Goal: Task Accomplishment & Management: Use online tool/utility

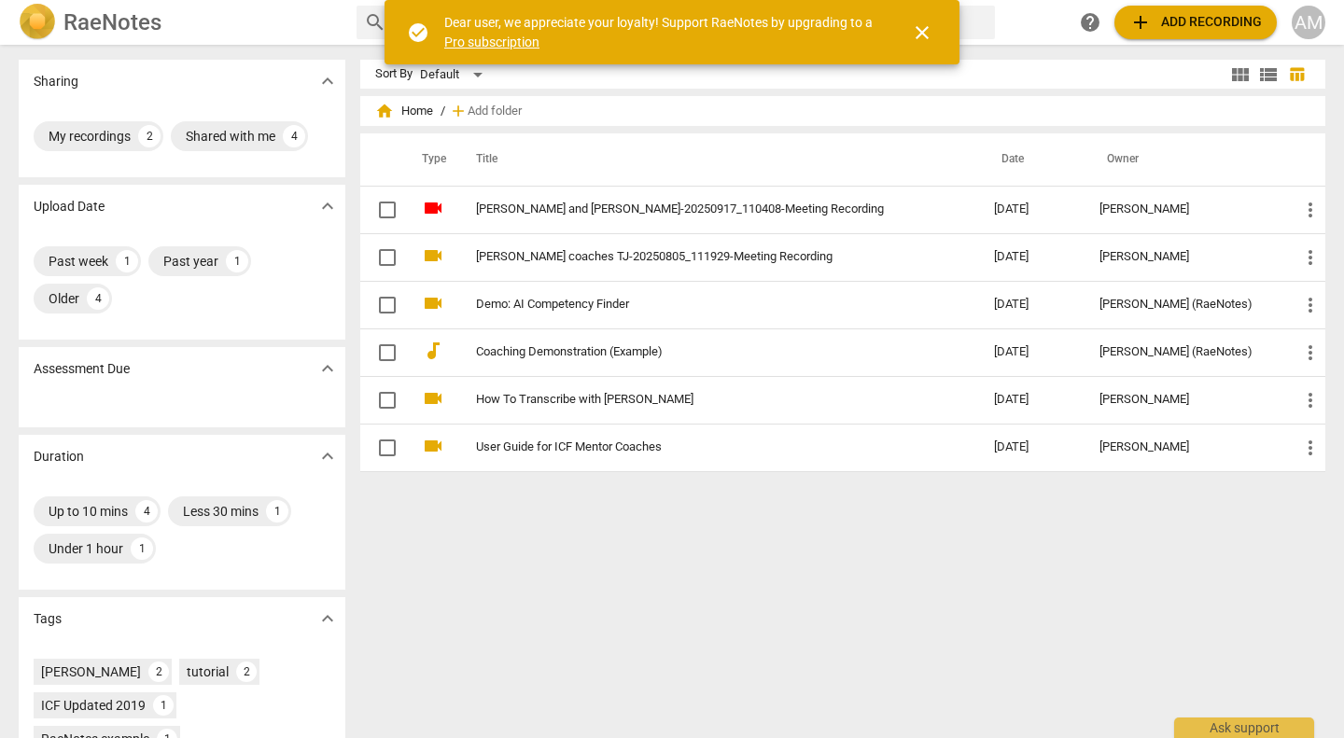
click at [1164, 21] on span "add Add recording" at bounding box center [1195, 22] width 132 height 22
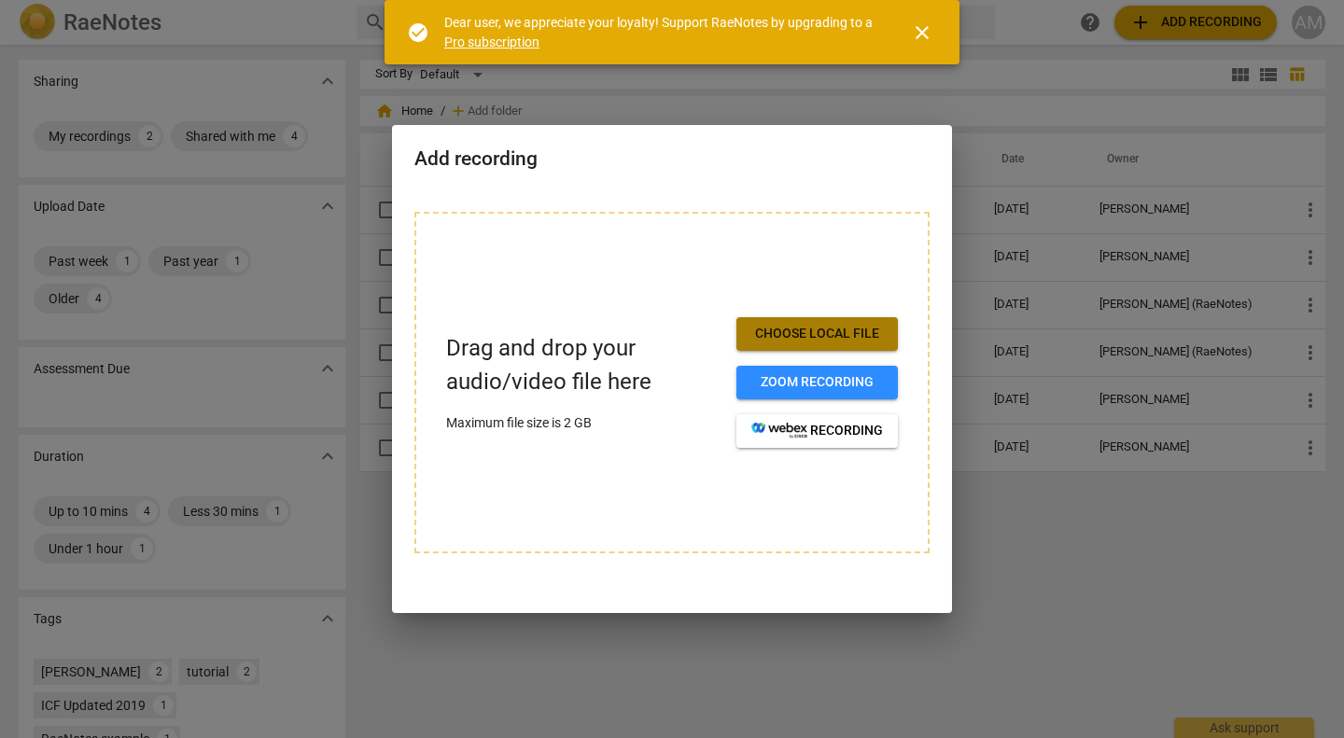
click at [844, 331] on span "Choose local file" at bounding box center [817, 334] width 132 height 19
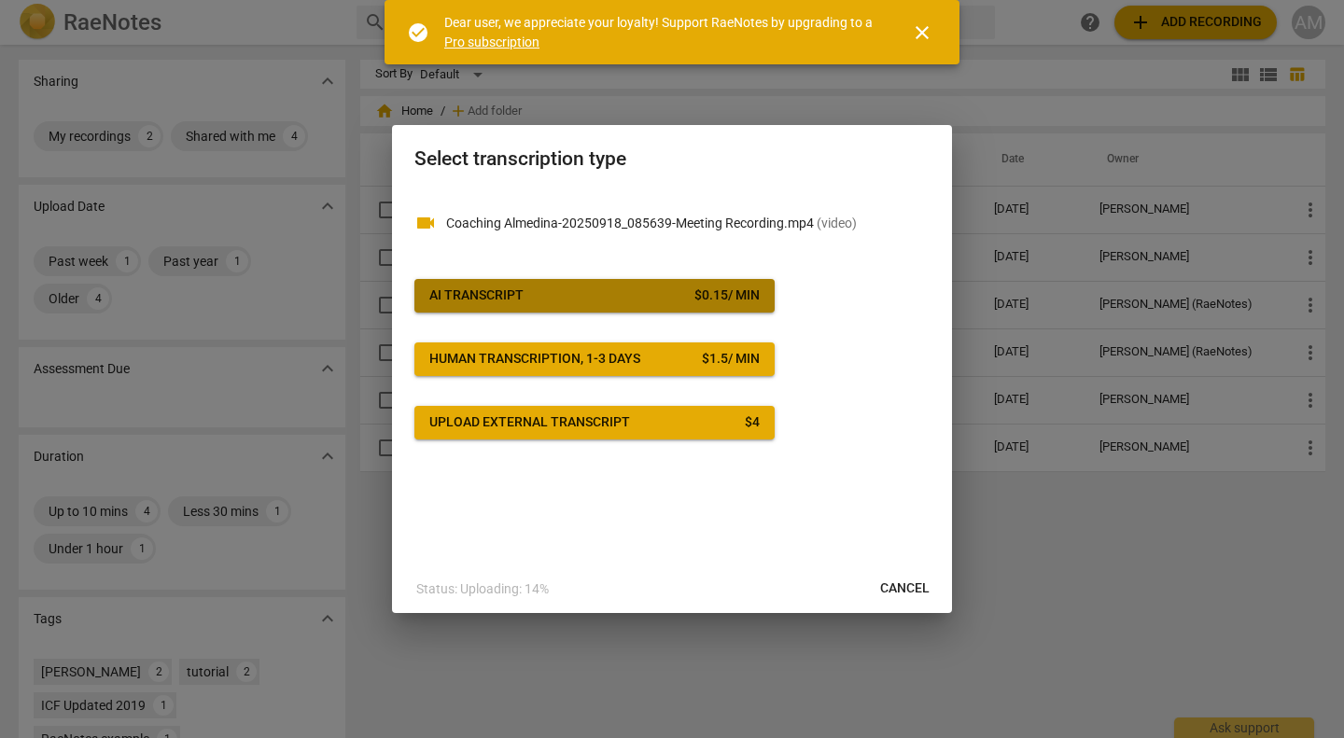
click at [591, 296] on span "AI Transcript $ 0.15 / min" at bounding box center [594, 295] width 330 height 19
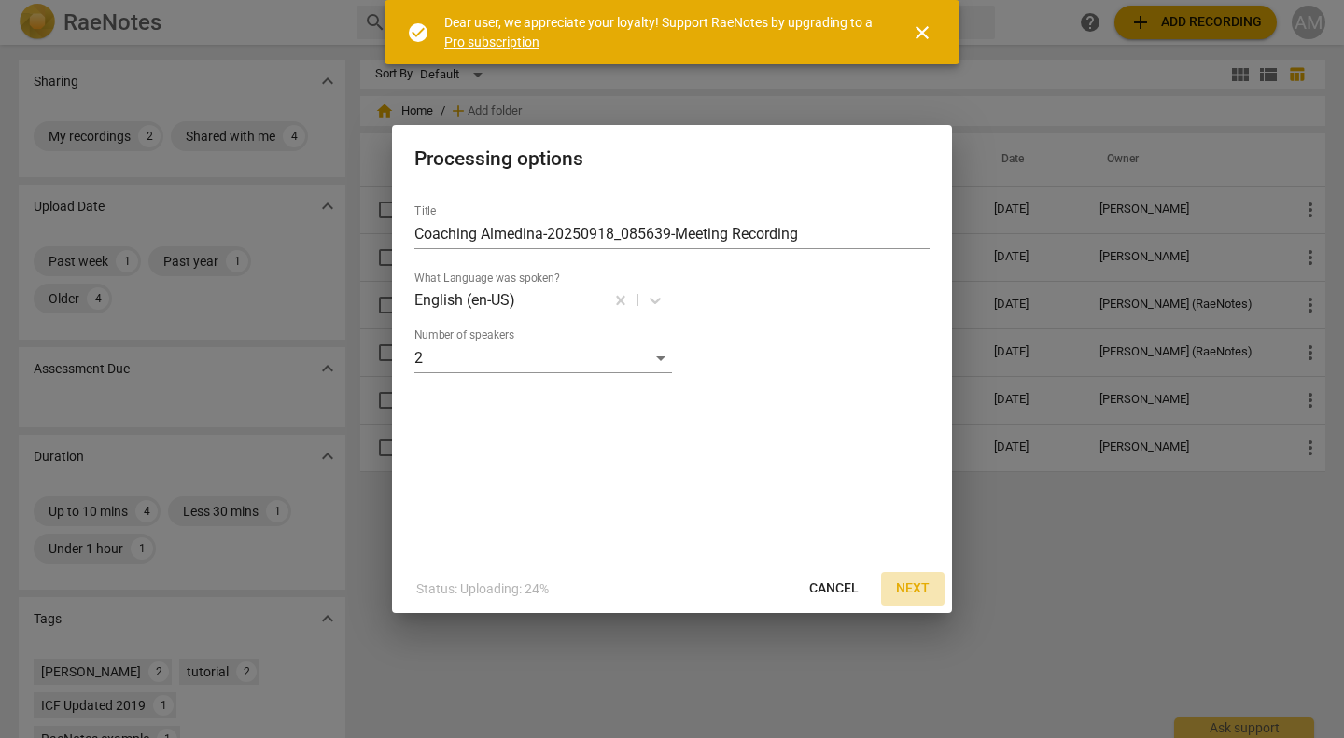
click at [914, 585] on span "Next" at bounding box center [913, 588] width 34 height 19
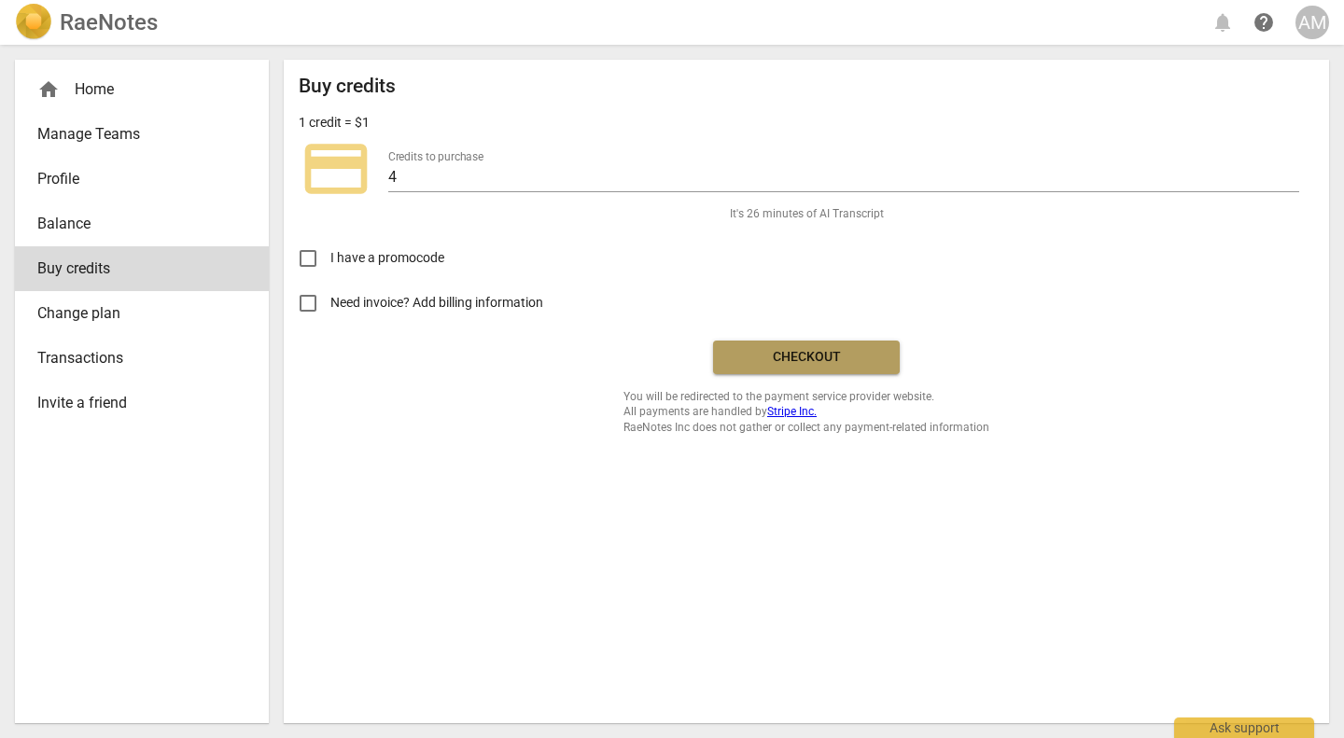
click at [785, 358] on span "Checkout" at bounding box center [806, 357] width 157 height 19
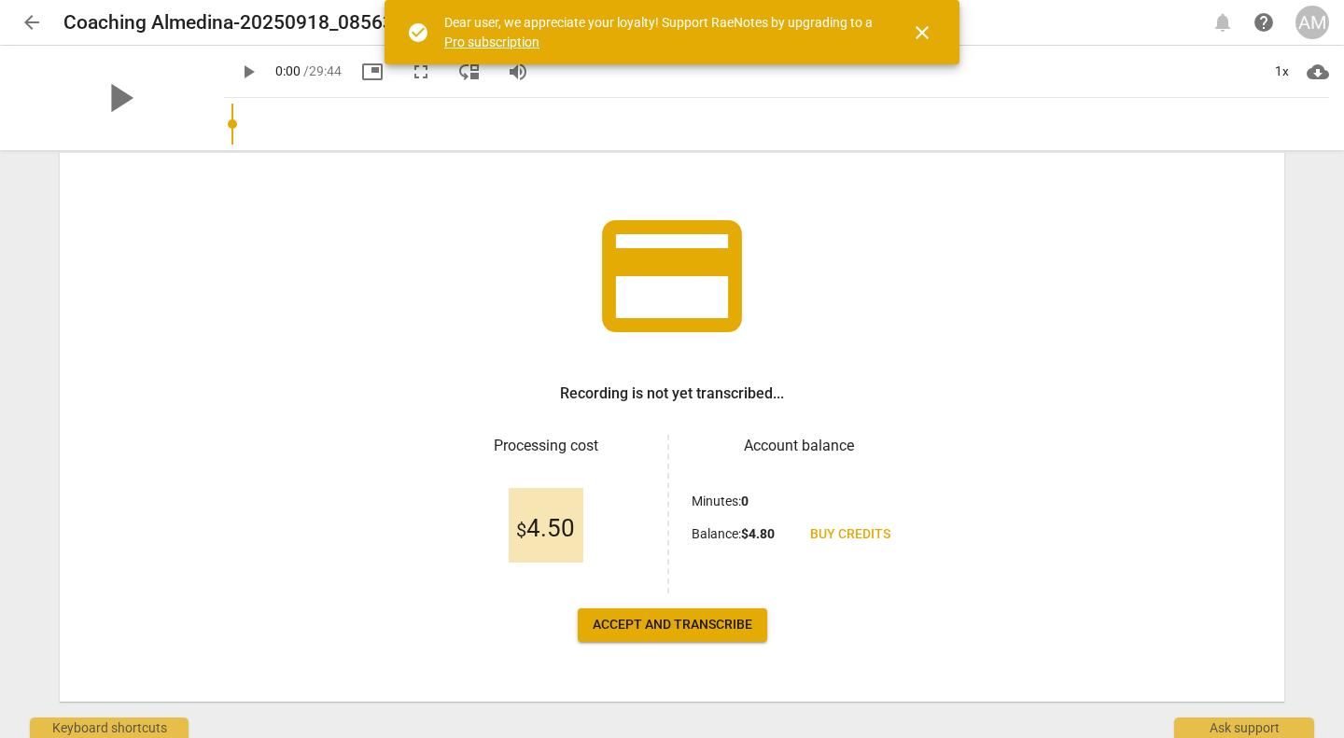
scroll to position [104, 0]
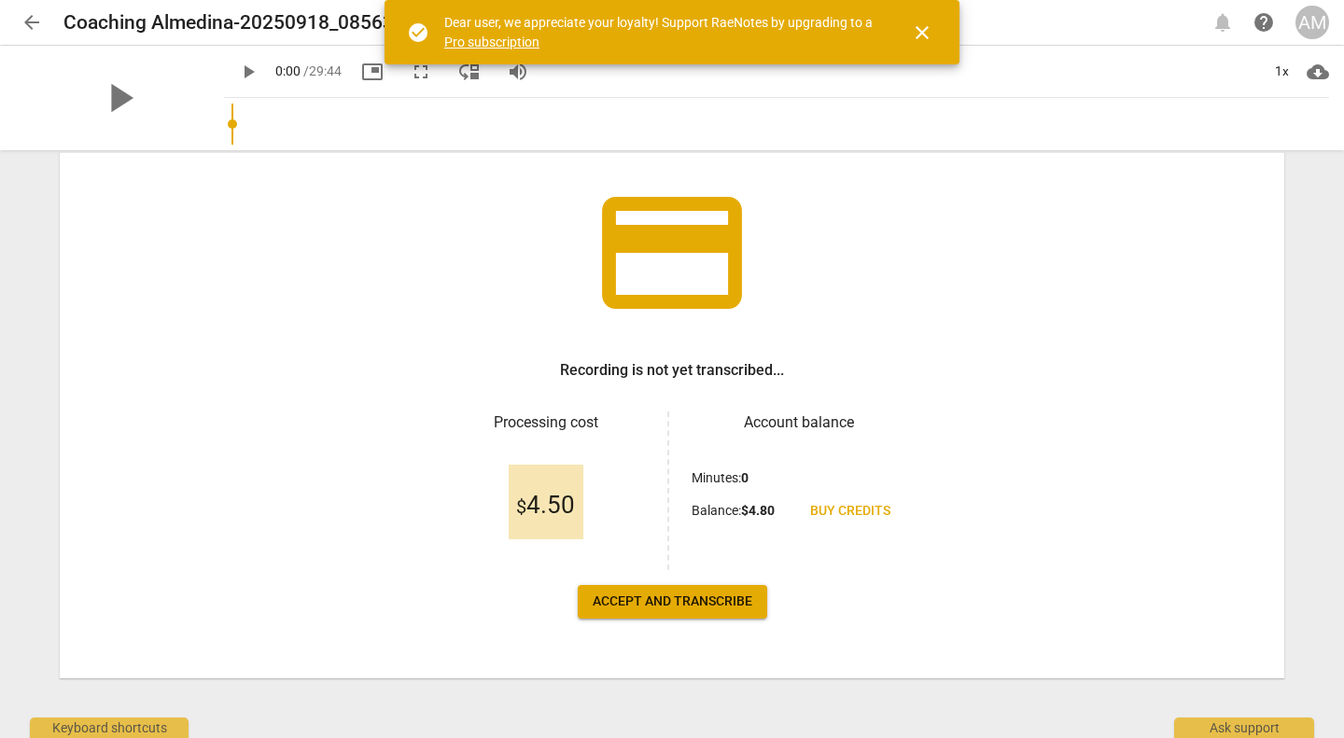
click at [700, 599] on span "Accept and transcribe" at bounding box center [672, 601] width 160 height 19
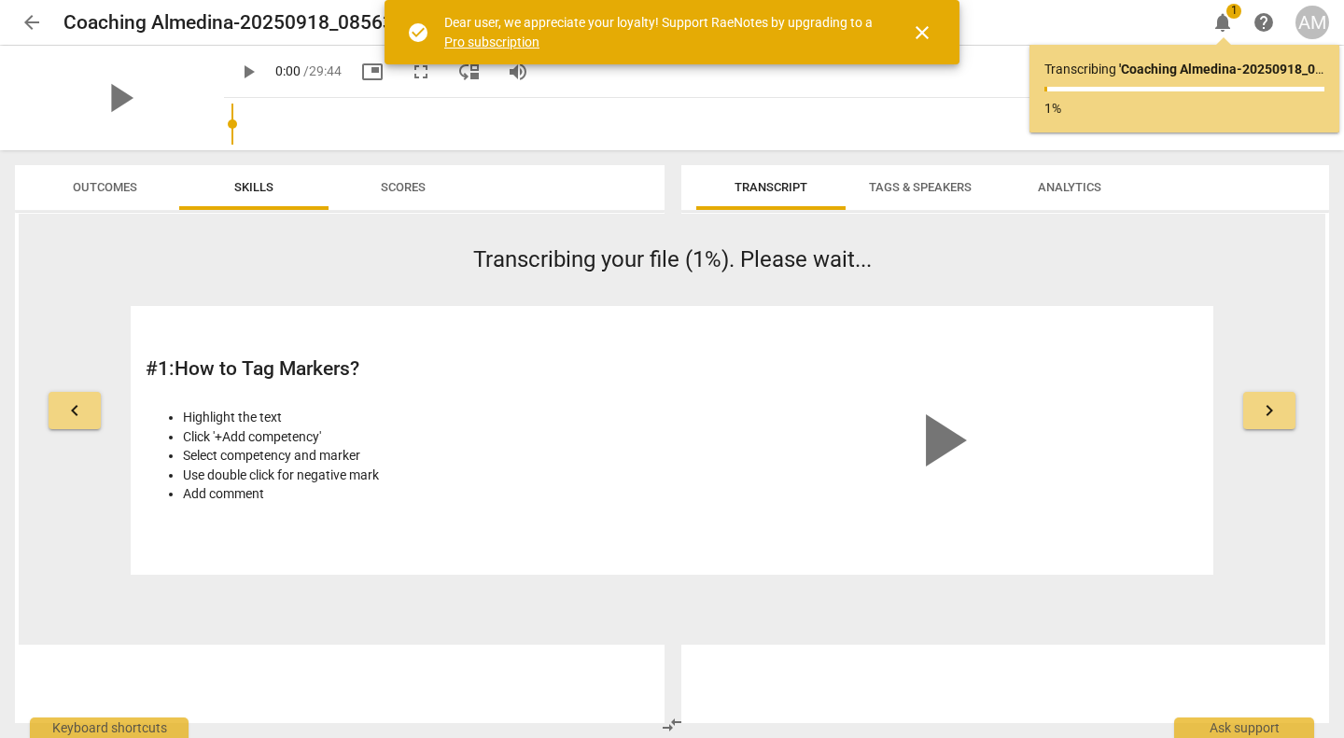
click at [929, 34] on span "close" at bounding box center [922, 32] width 22 height 22
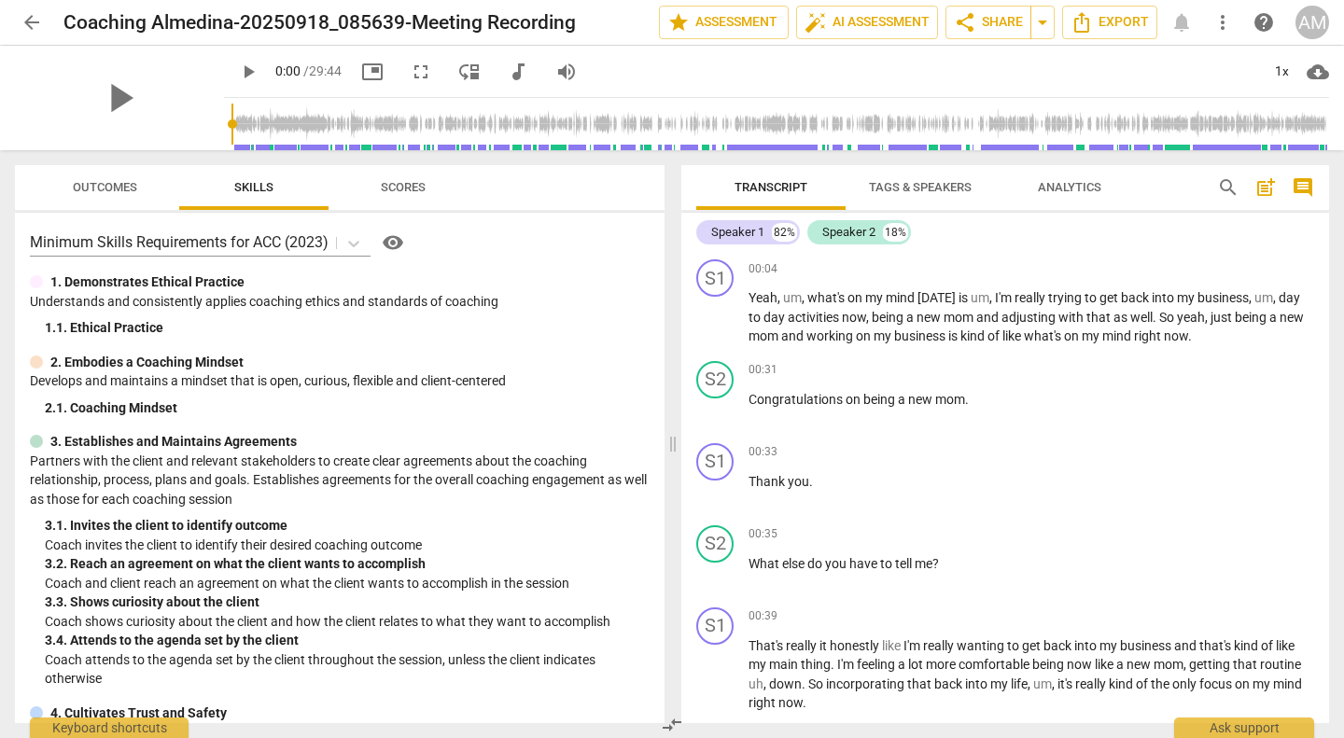
click at [399, 192] on span "Scores" at bounding box center [403, 187] width 45 height 14
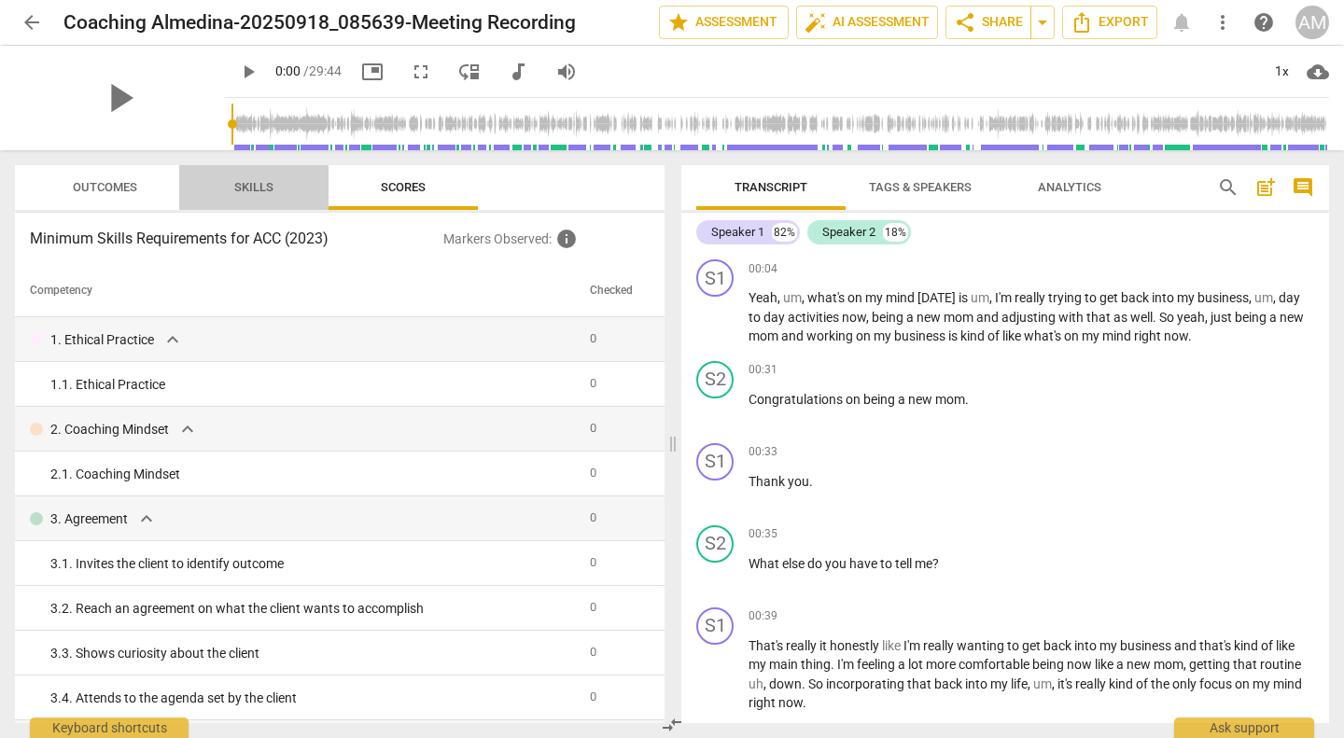
click at [253, 192] on span "Skills" at bounding box center [253, 187] width 39 height 14
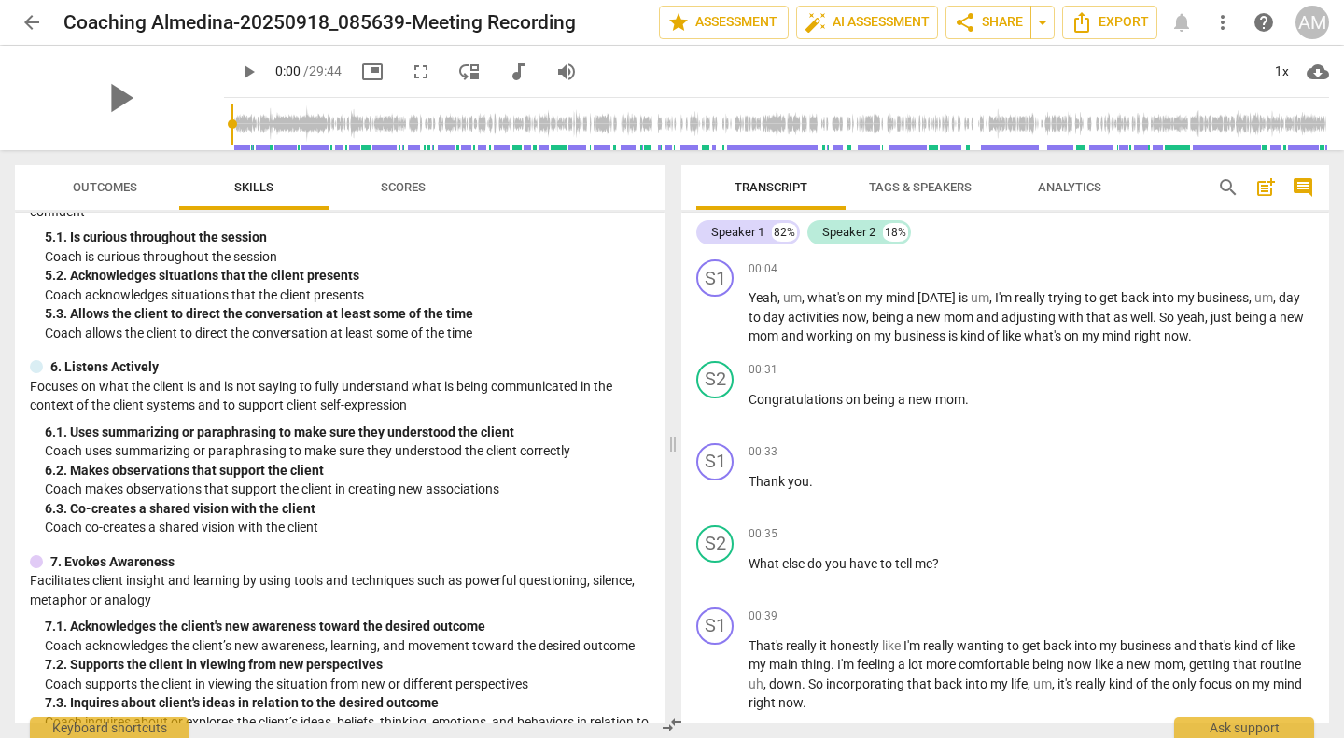
scroll to position [760, 0]
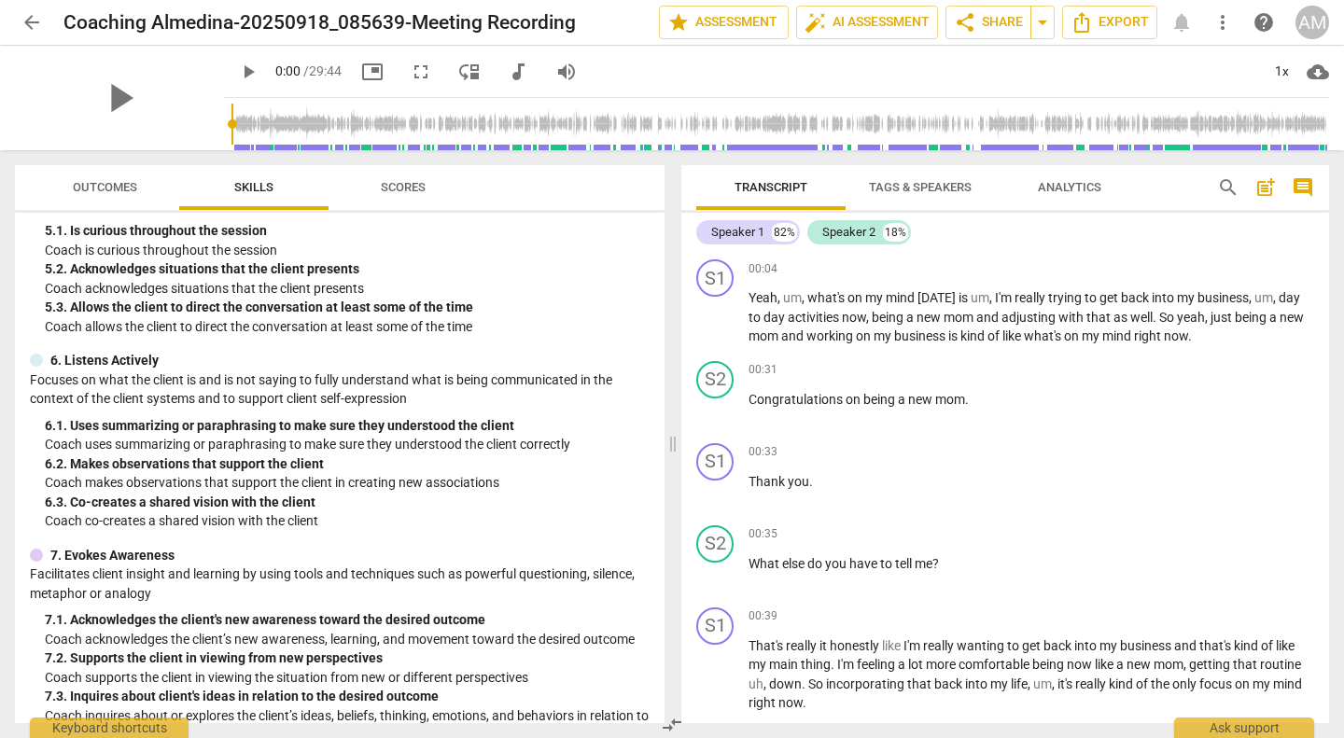
click at [92, 199] on span "Outcomes" at bounding box center [104, 187] width 109 height 25
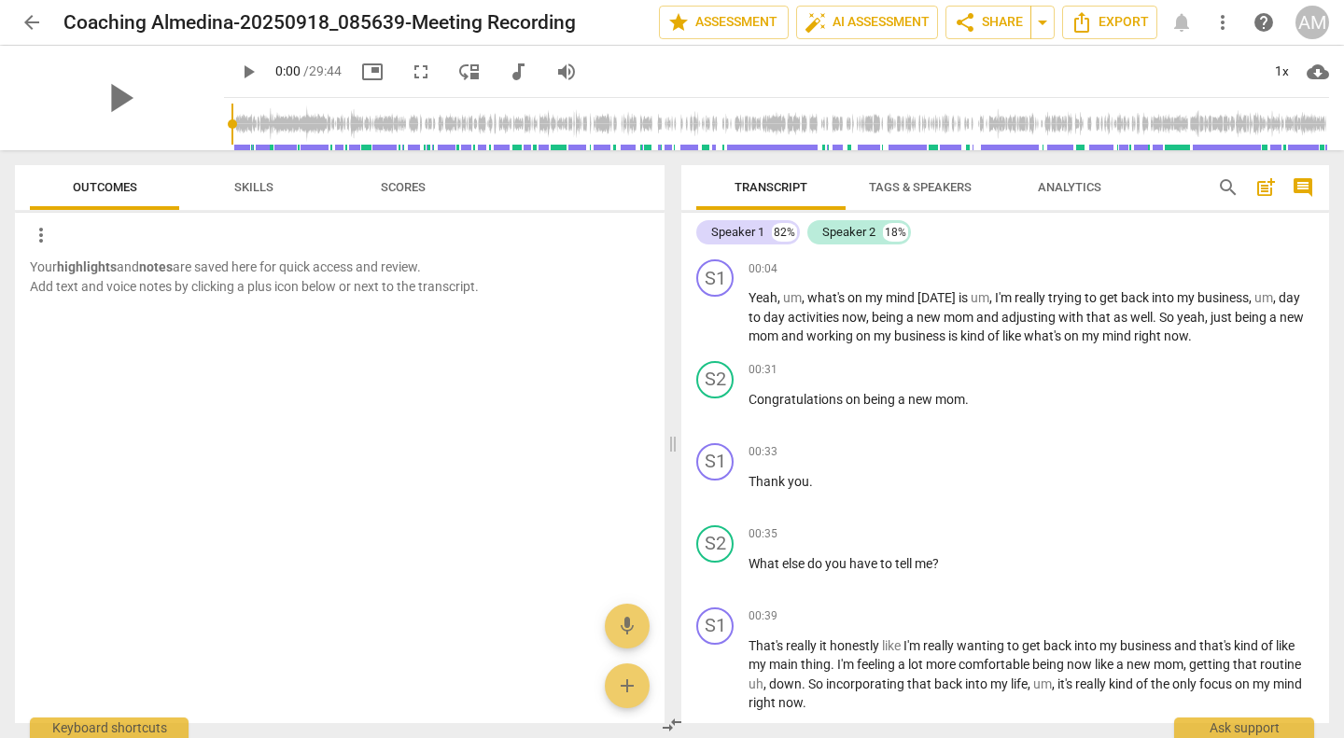
click at [266, 186] on span "Skills" at bounding box center [253, 187] width 39 height 14
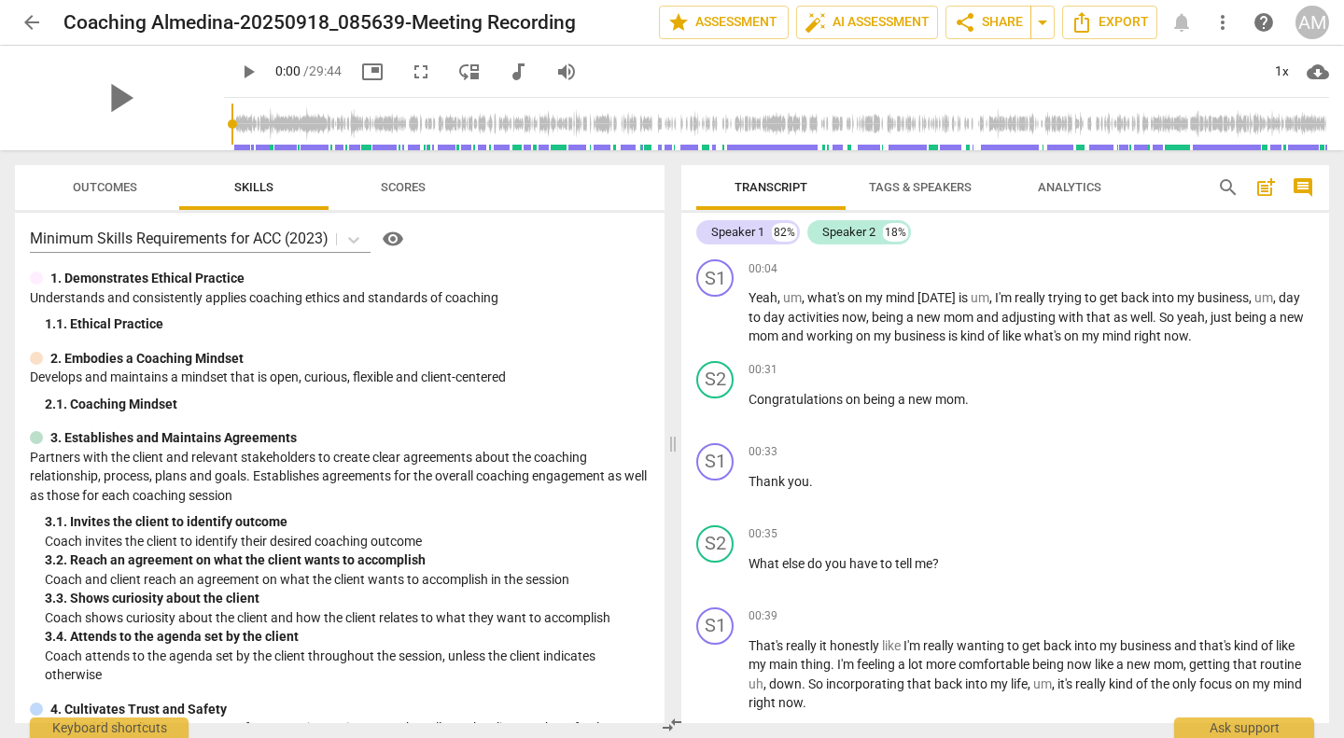
scroll to position [0, 0]
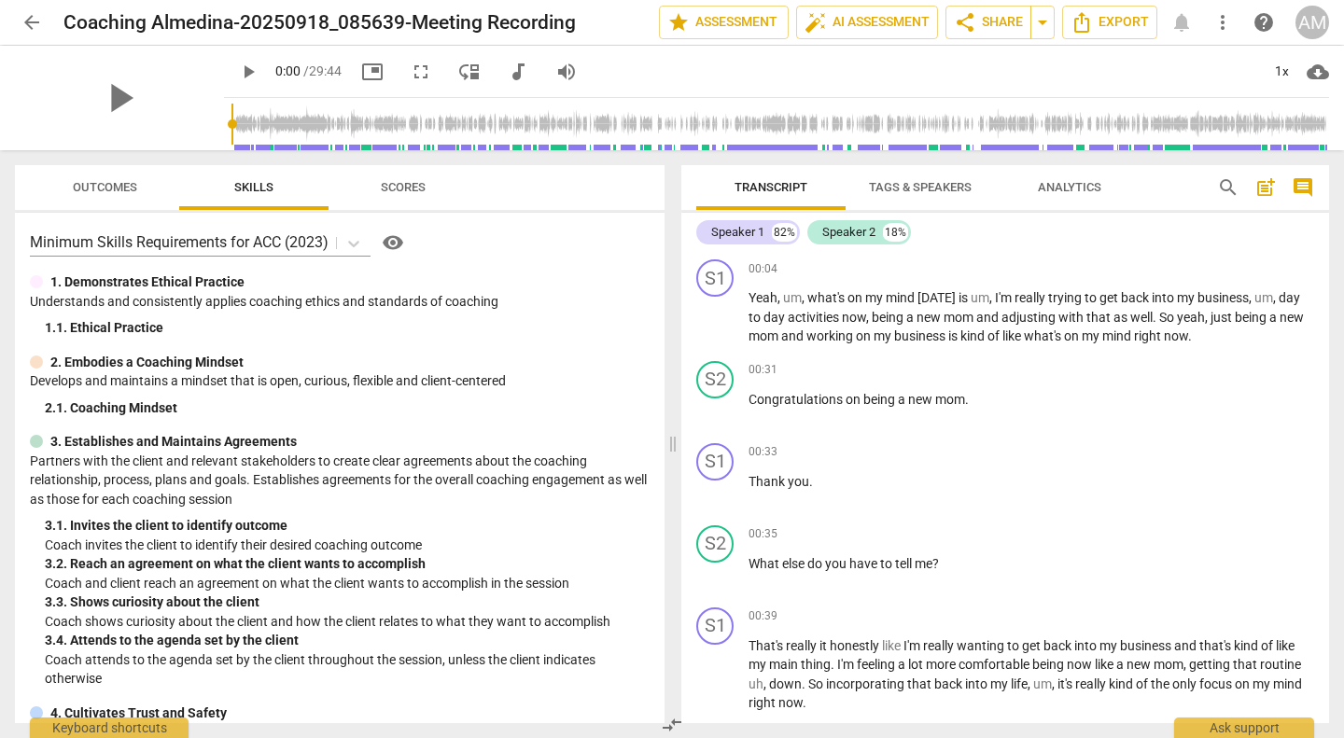
click at [1088, 184] on span "Analytics" at bounding box center [1069, 187] width 63 height 14
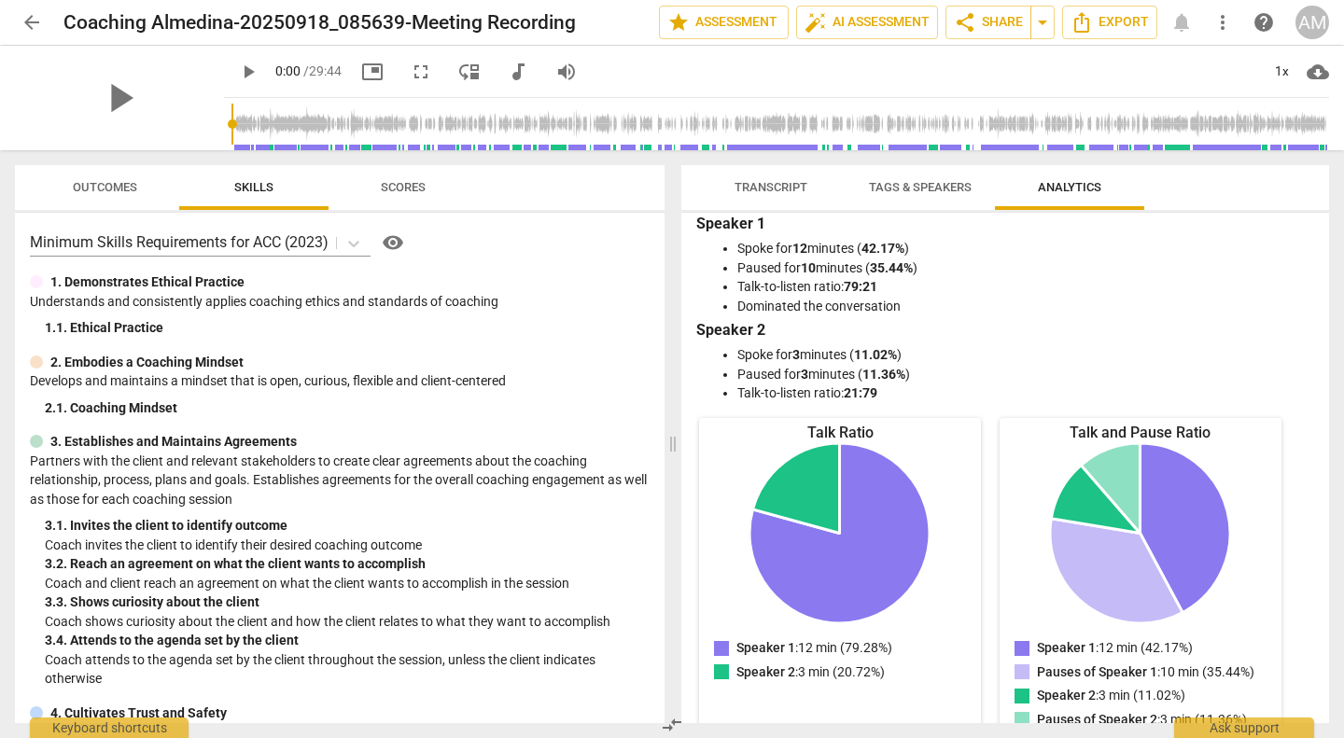
scroll to position [4, 0]
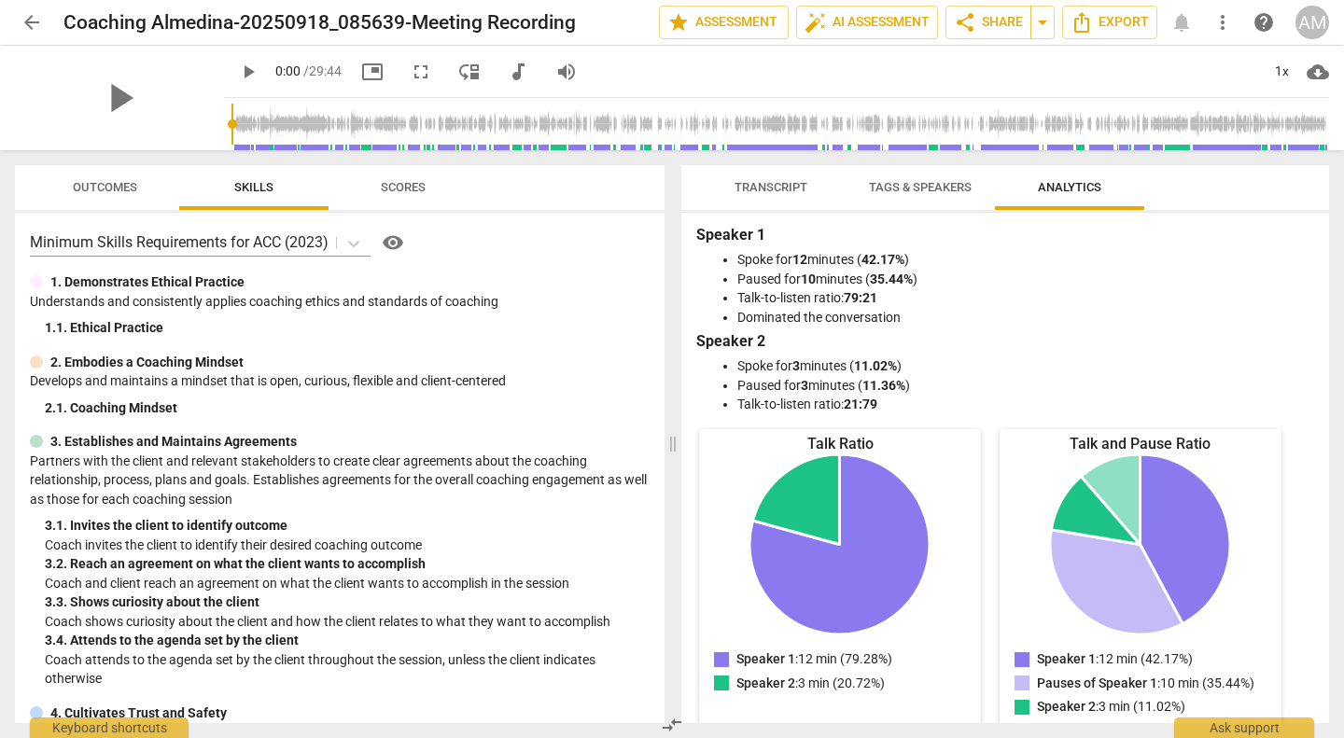
click at [938, 194] on span "Tags & Speakers" at bounding box center [920, 187] width 103 height 14
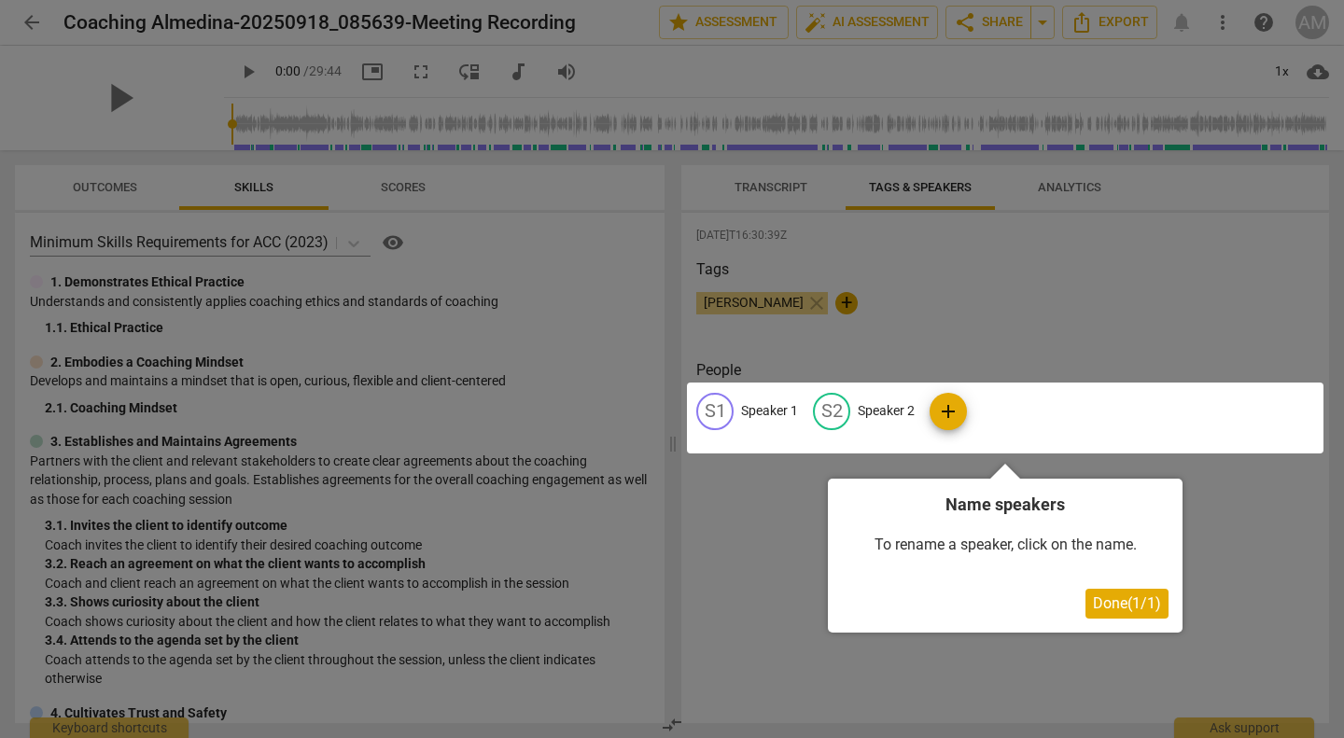
click at [1118, 272] on div at bounding box center [672, 369] width 1344 height 738
click at [781, 173] on div at bounding box center [672, 369] width 1344 height 738
click at [1129, 610] on span "Done ( 1 / 1 )" at bounding box center [1127, 603] width 68 height 18
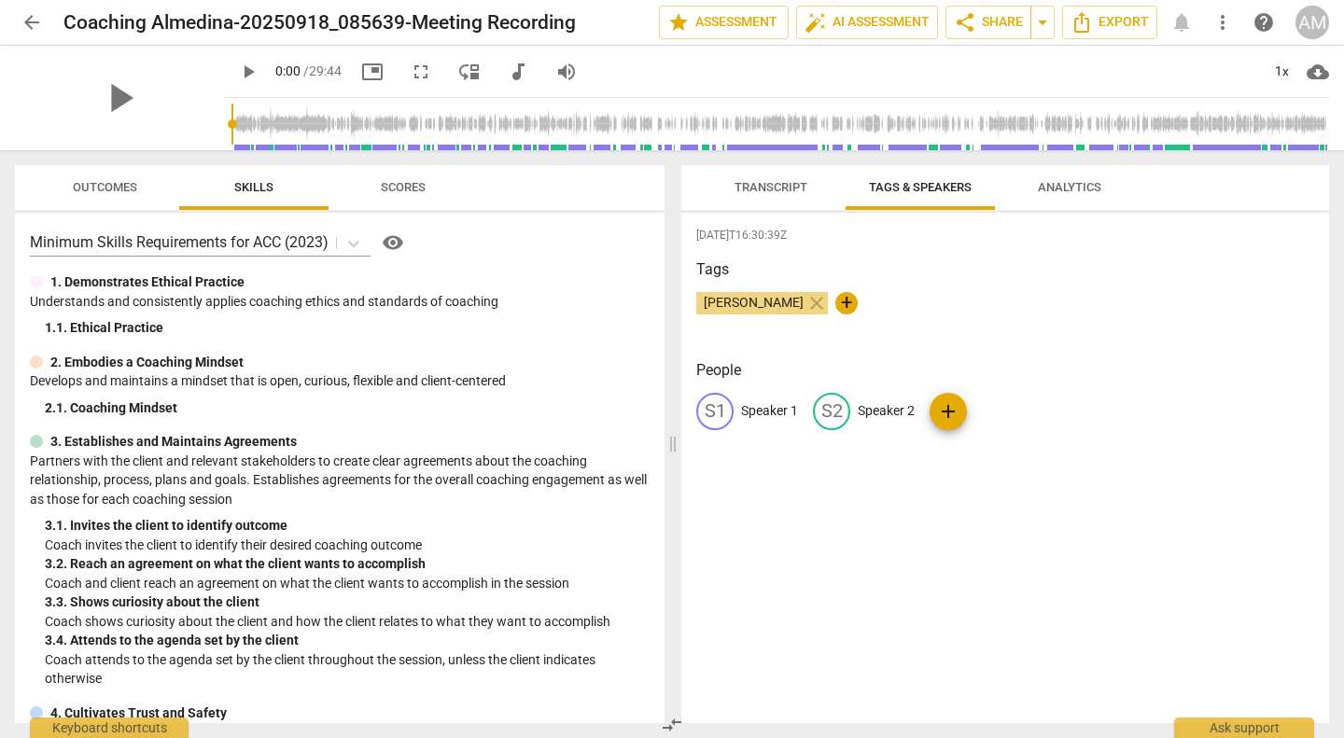
click at [780, 196] on span "Transcript" at bounding box center [771, 187] width 118 height 25
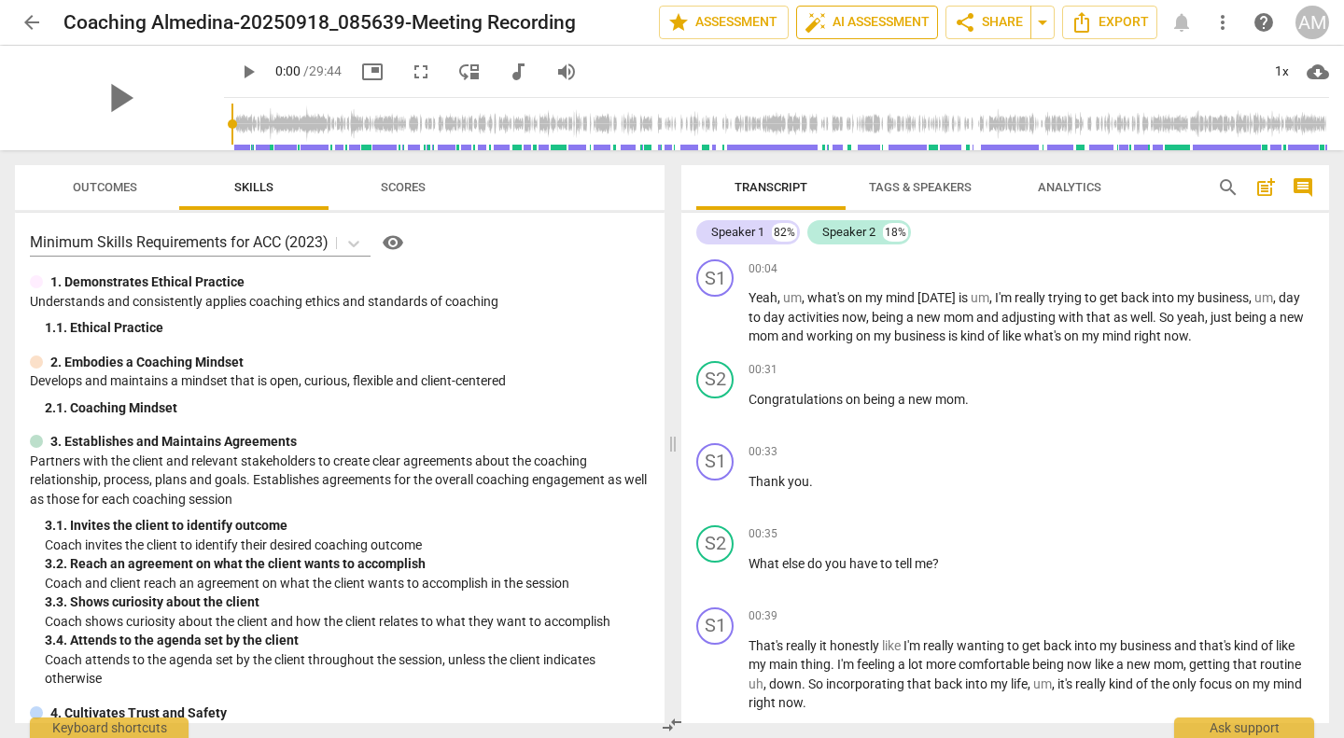
click at [870, 18] on span "auto_fix_high AI Assessment" at bounding box center [866, 22] width 125 height 22
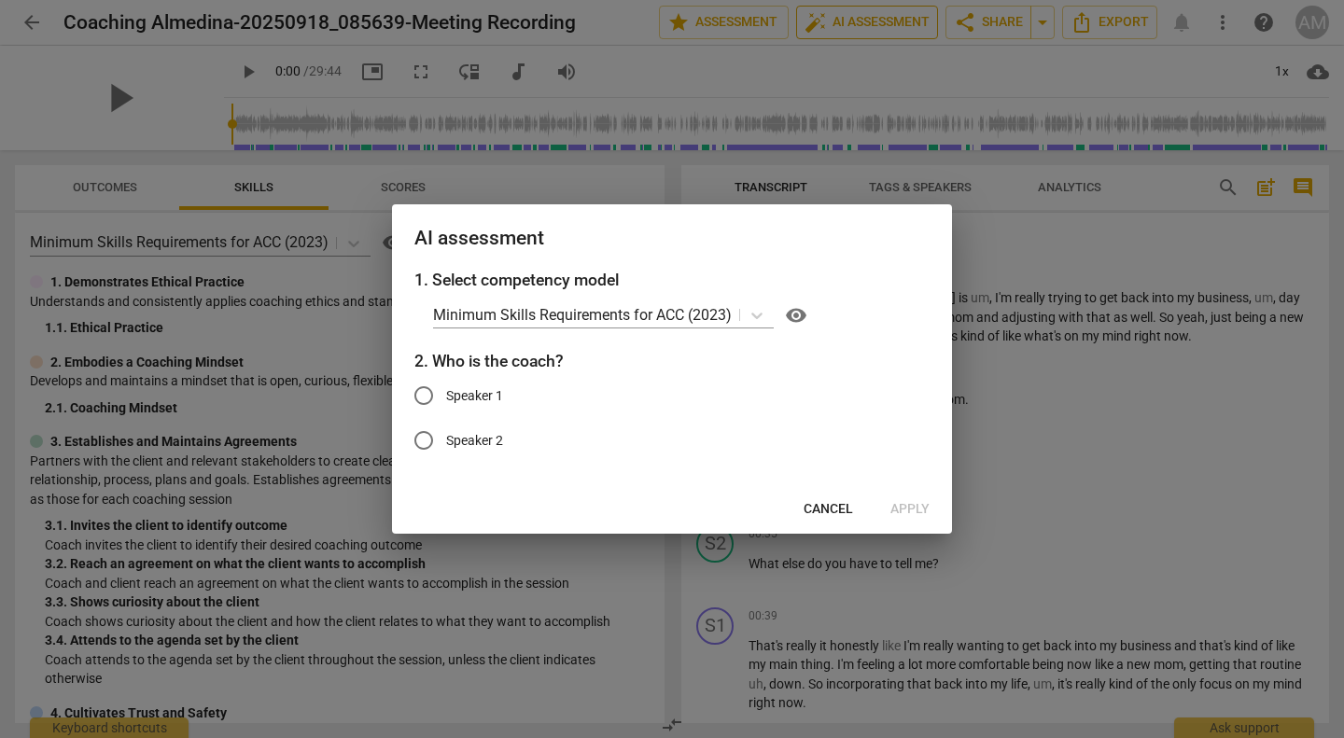
click at [1066, 348] on div at bounding box center [672, 369] width 1344 height 738
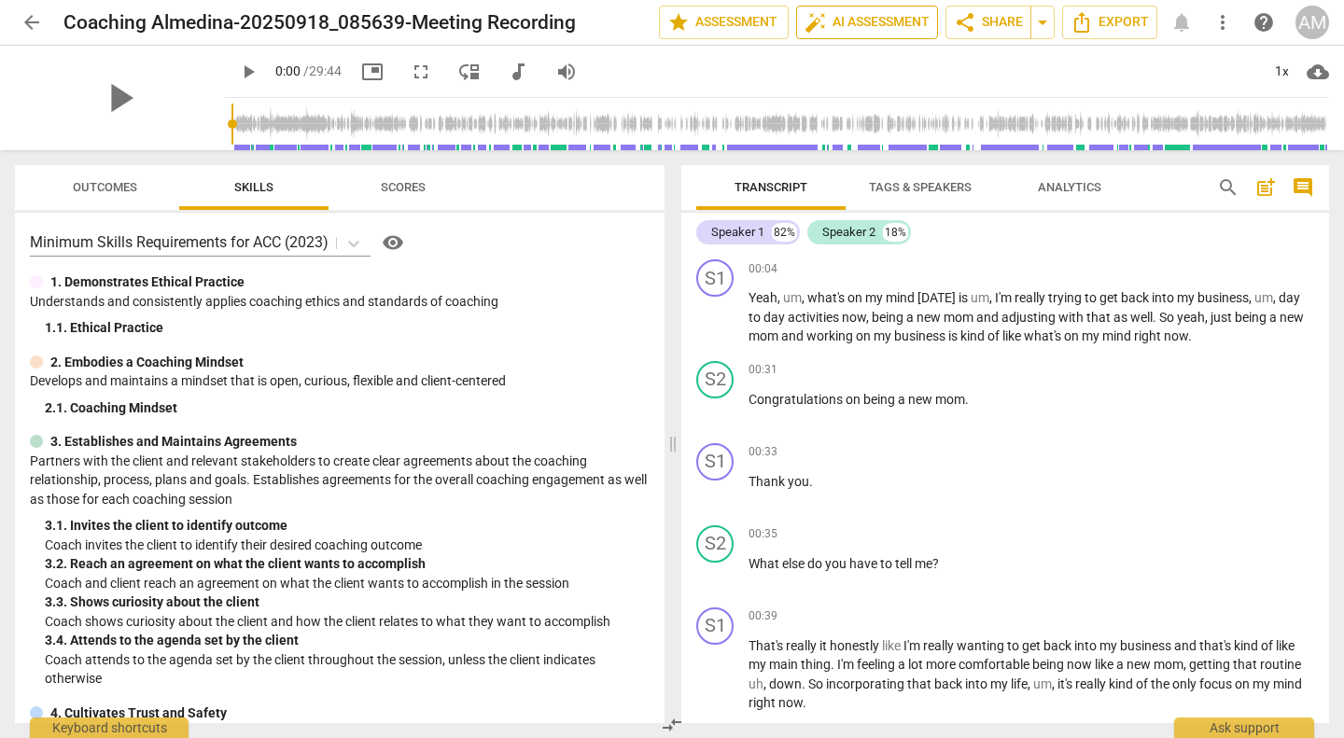
click at [906, 18] on span "auto_fix_high AI Assessment" at bounding box center [866, 22] width 125 height 22
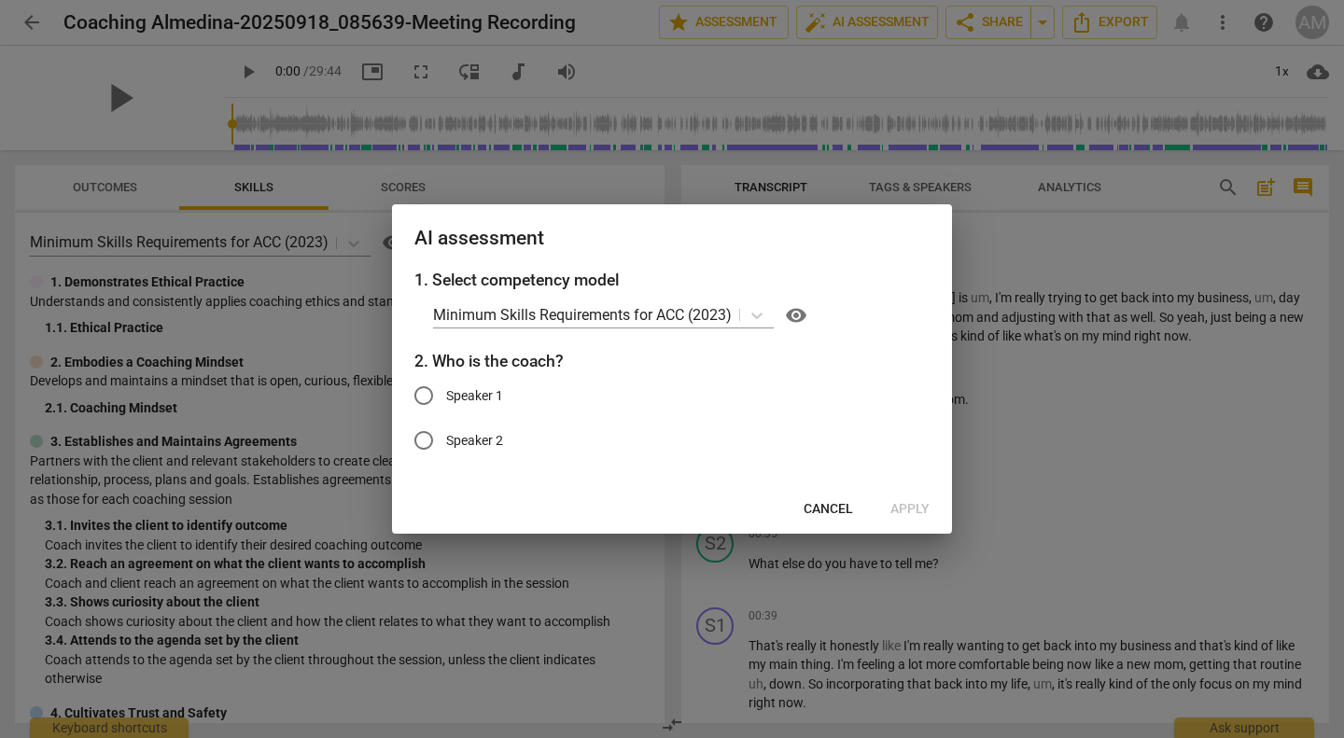
click at [416, 460] on input "Speaker 2" at bounding box center [423, 440] width 45 height 45
radio input "true"
click at [908, 510] on span "Apply" at bounding box center [909, 509] width 39 height 19
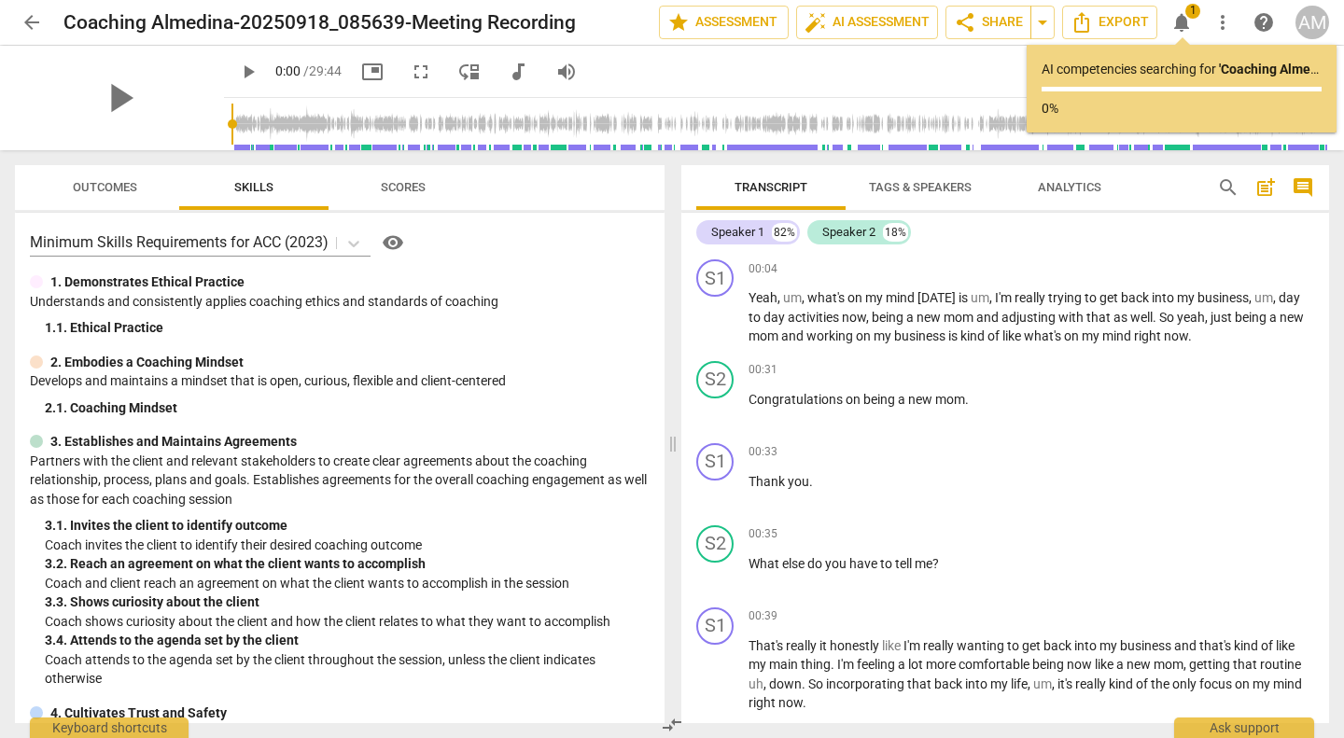
click at [402, 249] on span "visibility" at bounding box center [393, 242] width 22 height 22
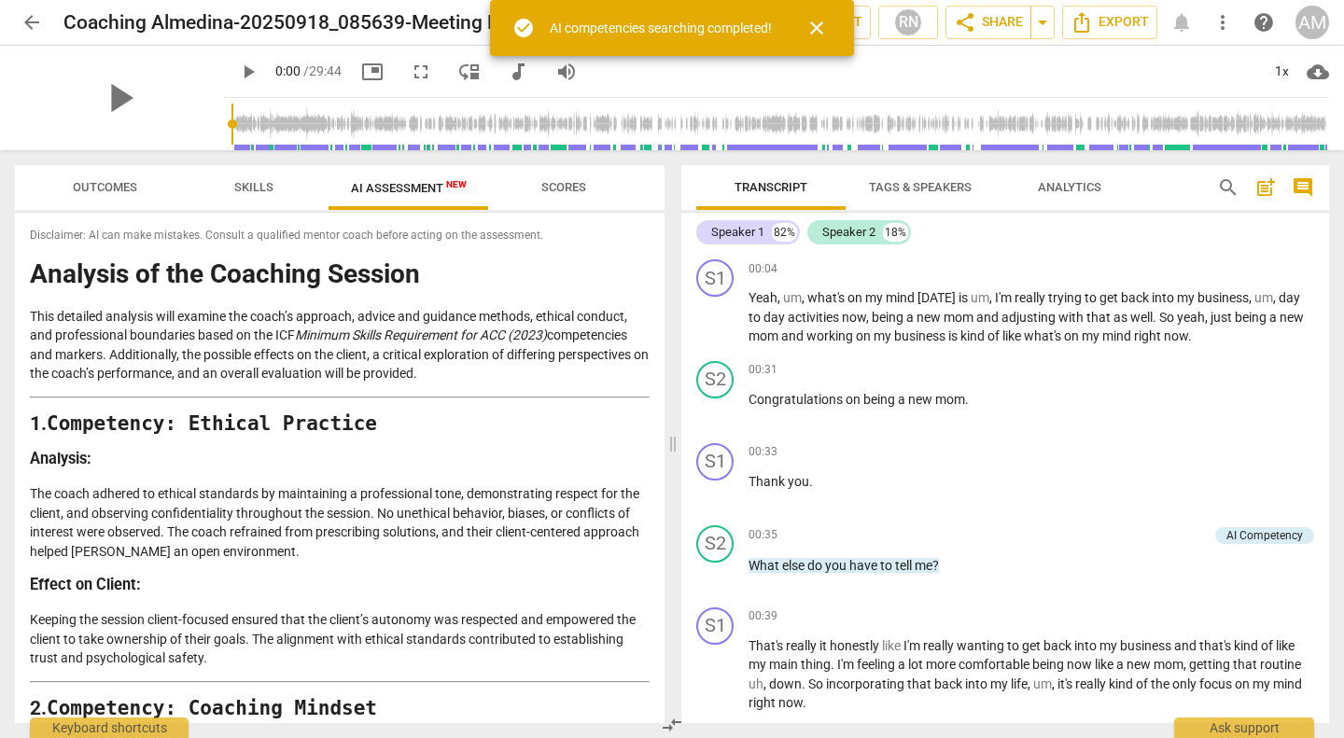
click at [1172, 10] on div "arrow_back Coaching Almedina-20250918_085639-Meeting Recording edit star Assess…" at bounding box center [672, 23] width 1314 height 34
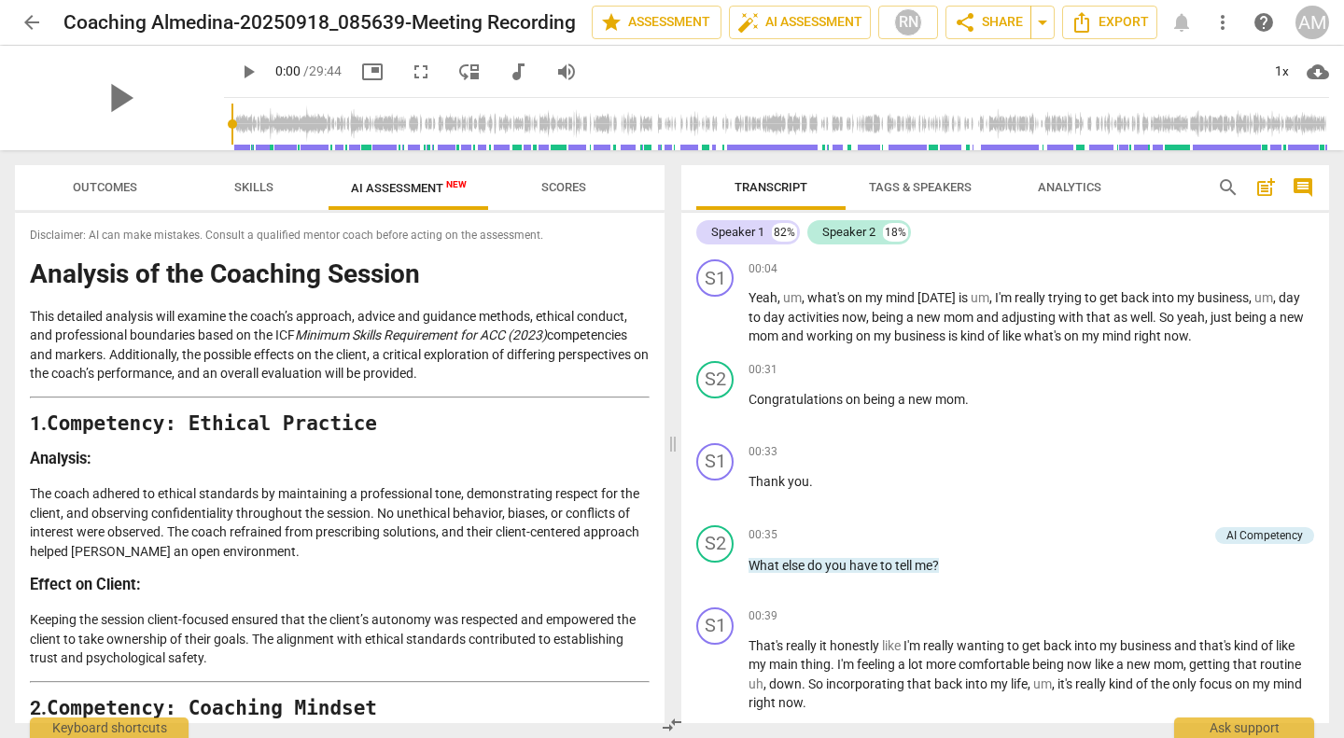
click at [1173, 11] on div "arrow_back Coaching Almedina-20250918_085639-Meeting Recording edit star Assess…" at bounding box center [672, 23] width 1314 height 34
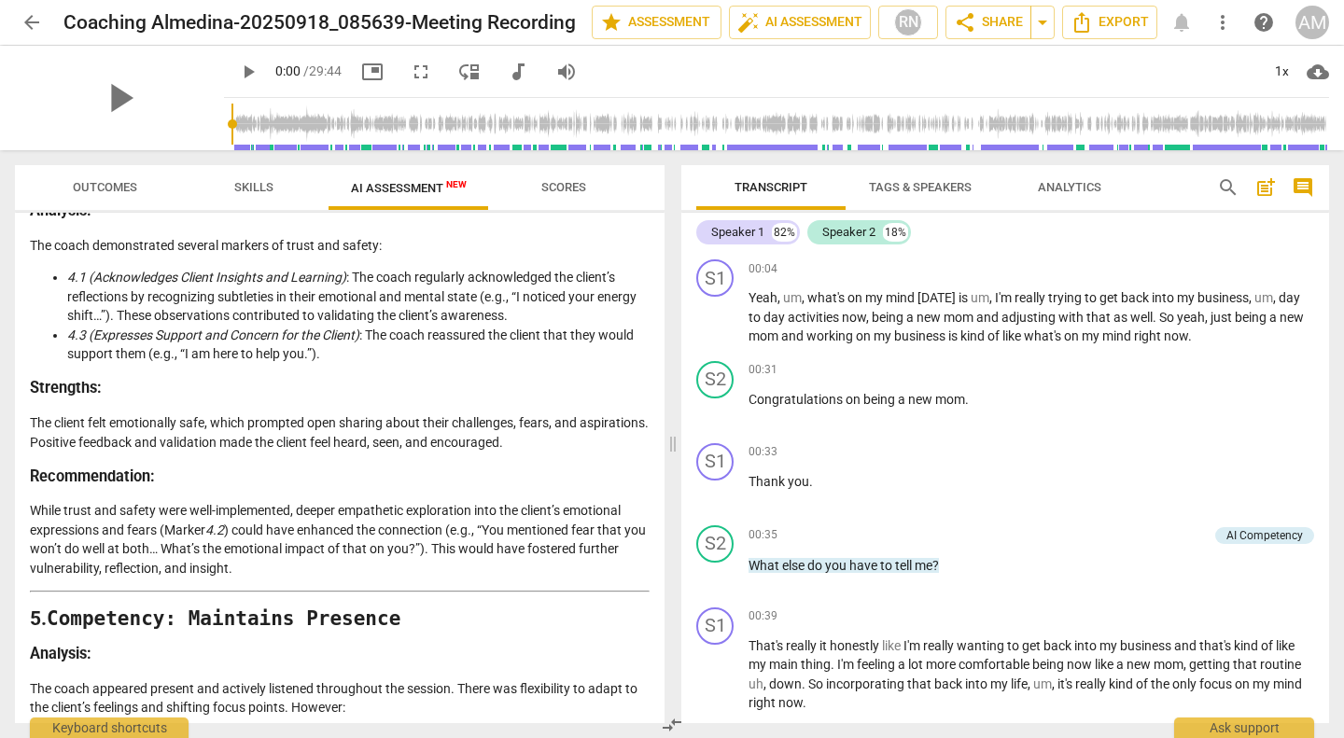
scroll to position [1558, 0]
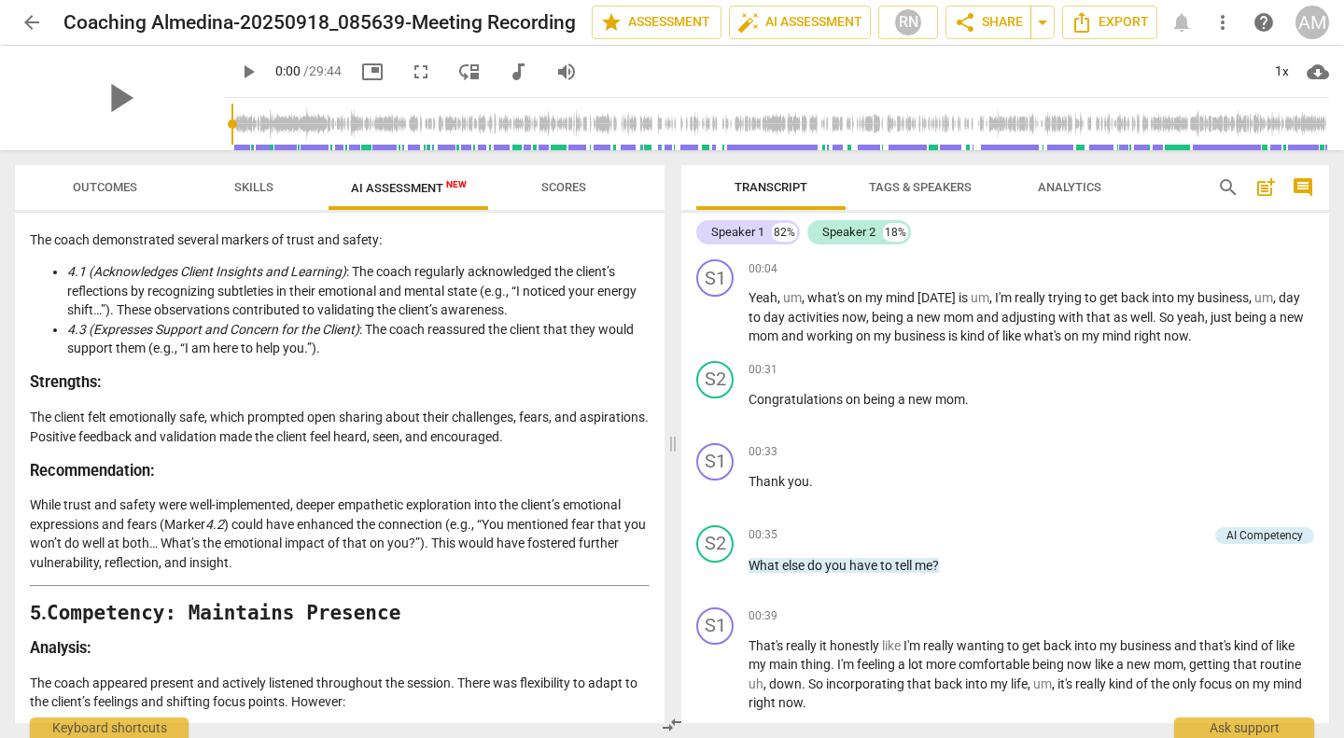
click at [546, 622] on h2 "5. Competency: Maintains Presence" at bounding box center [340, 614] width 620 height 20
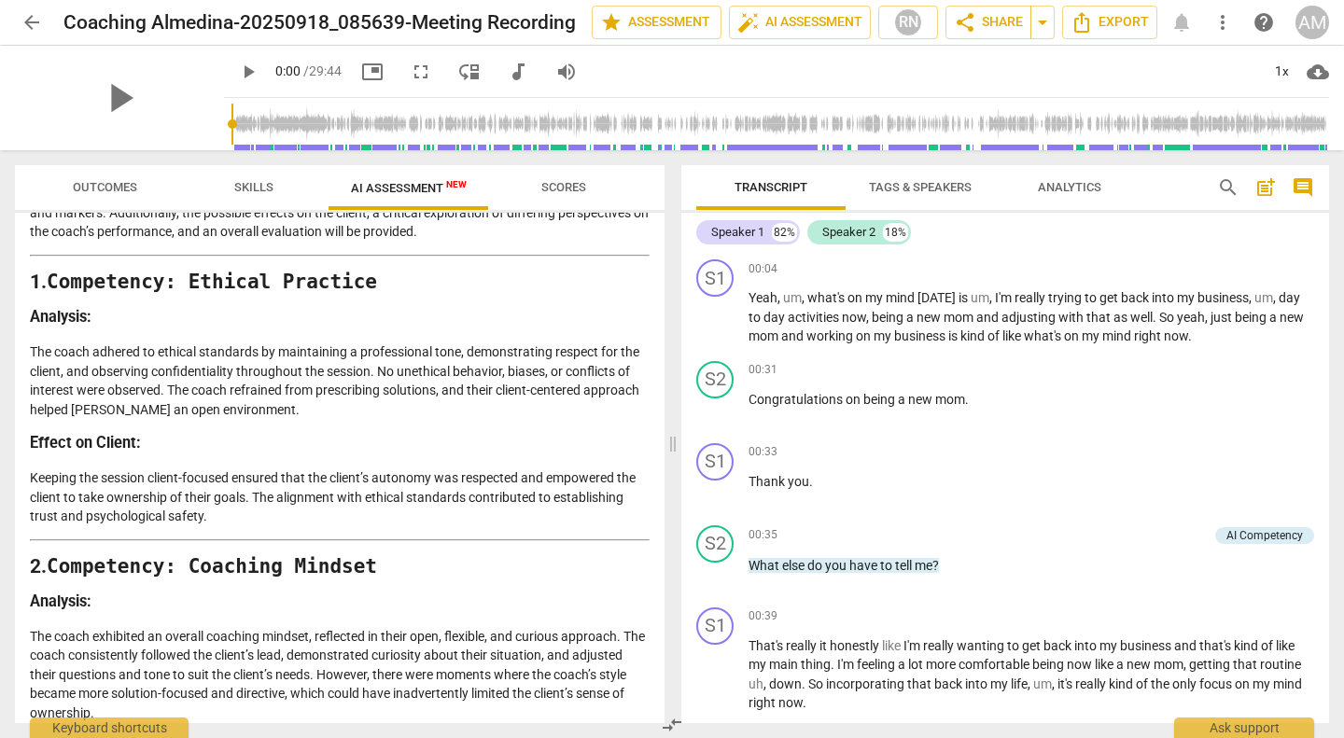
scroll to position [0, 0]
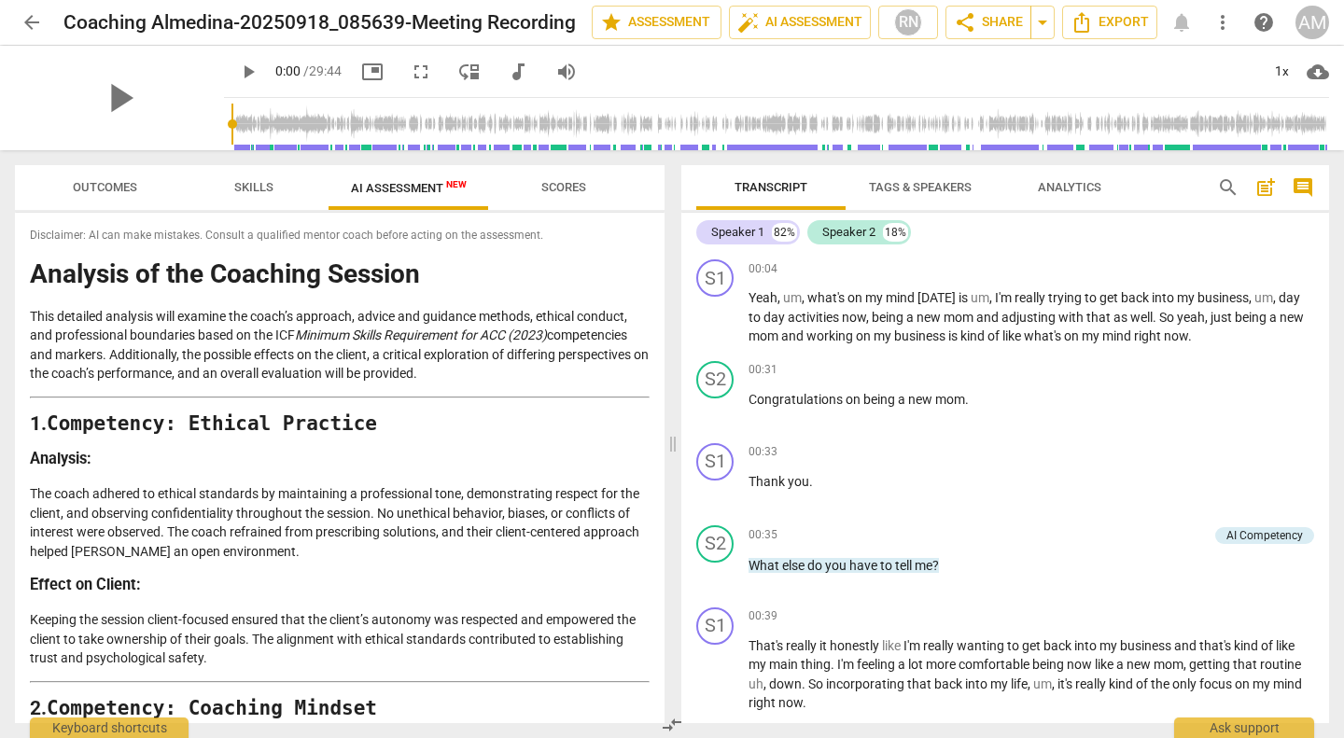
click at [128, 201] on button "Outcomes" at bounding box center [104, 187] width 149 height 45
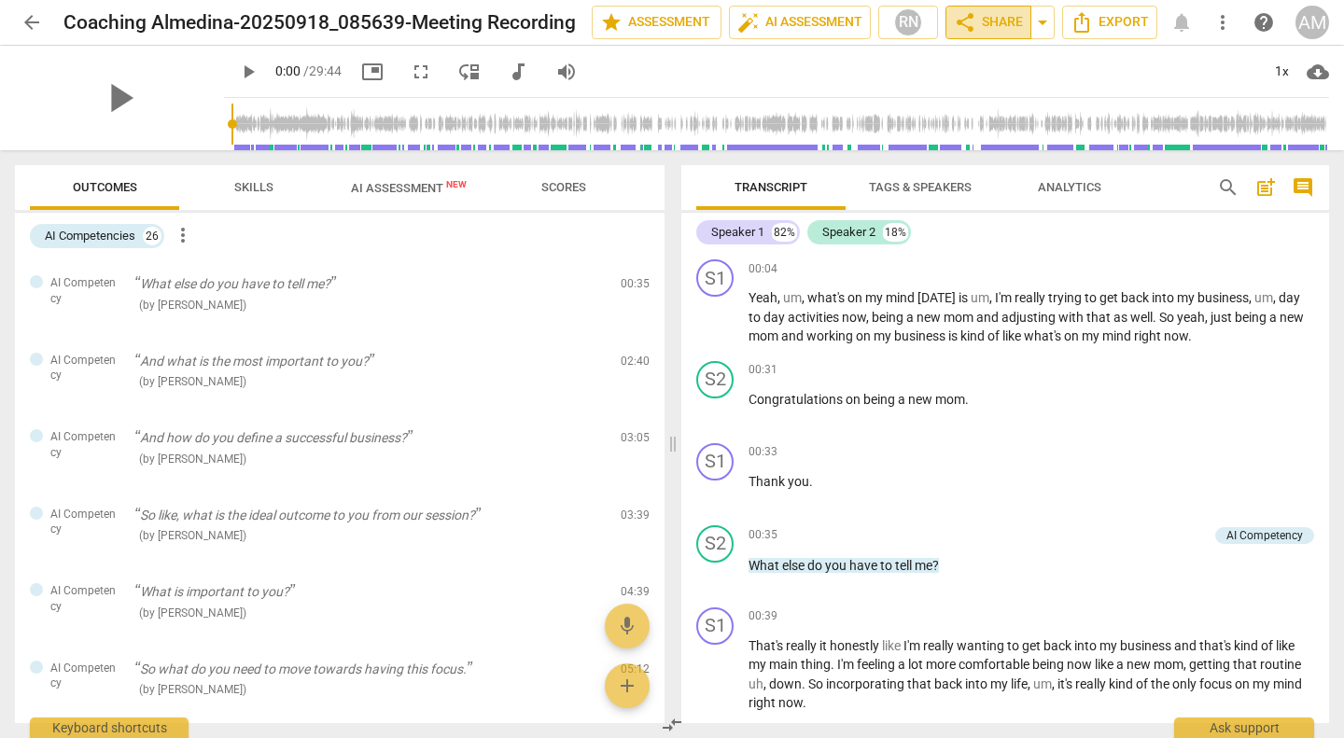
click at [1010, 18] on span "share Share" at bounding box center [988, 22] width 69 height 22
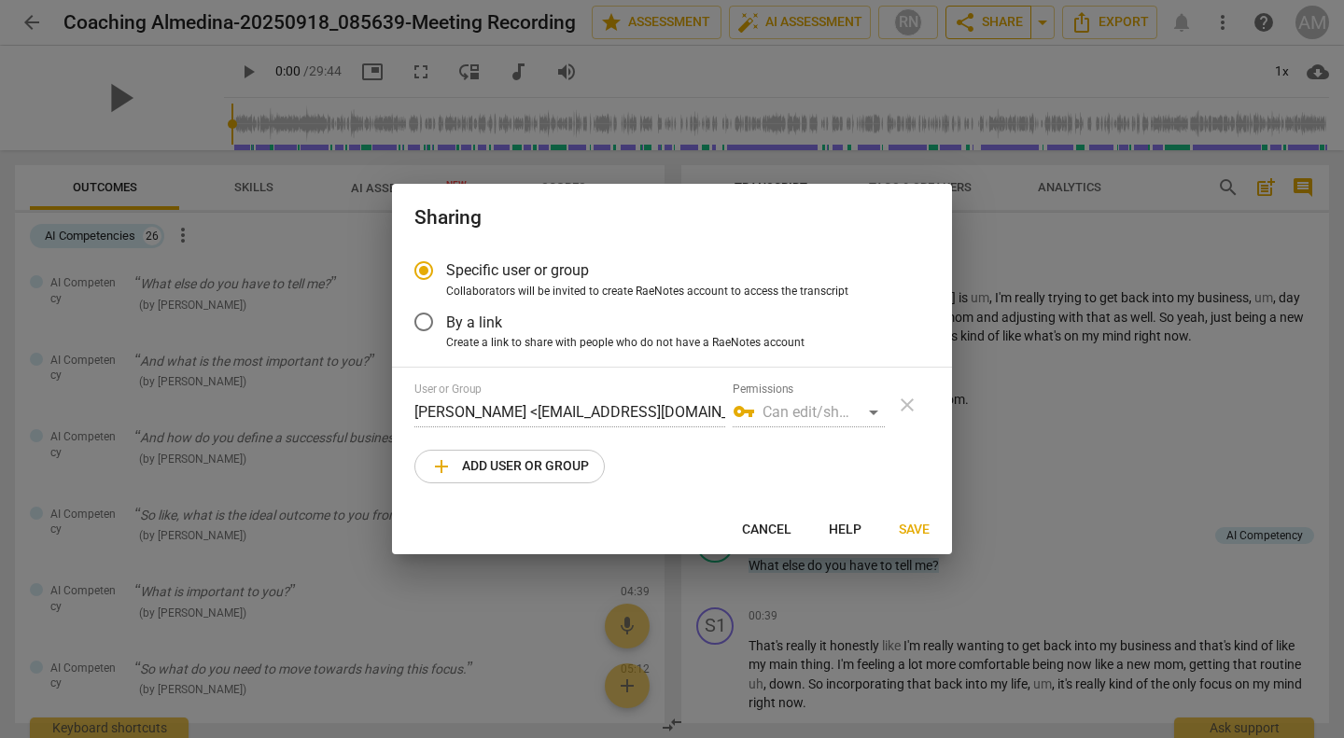
radio input "false"
click at [421, 322] on input "By a link" at bounding box center [423, 321] width 45 height 45
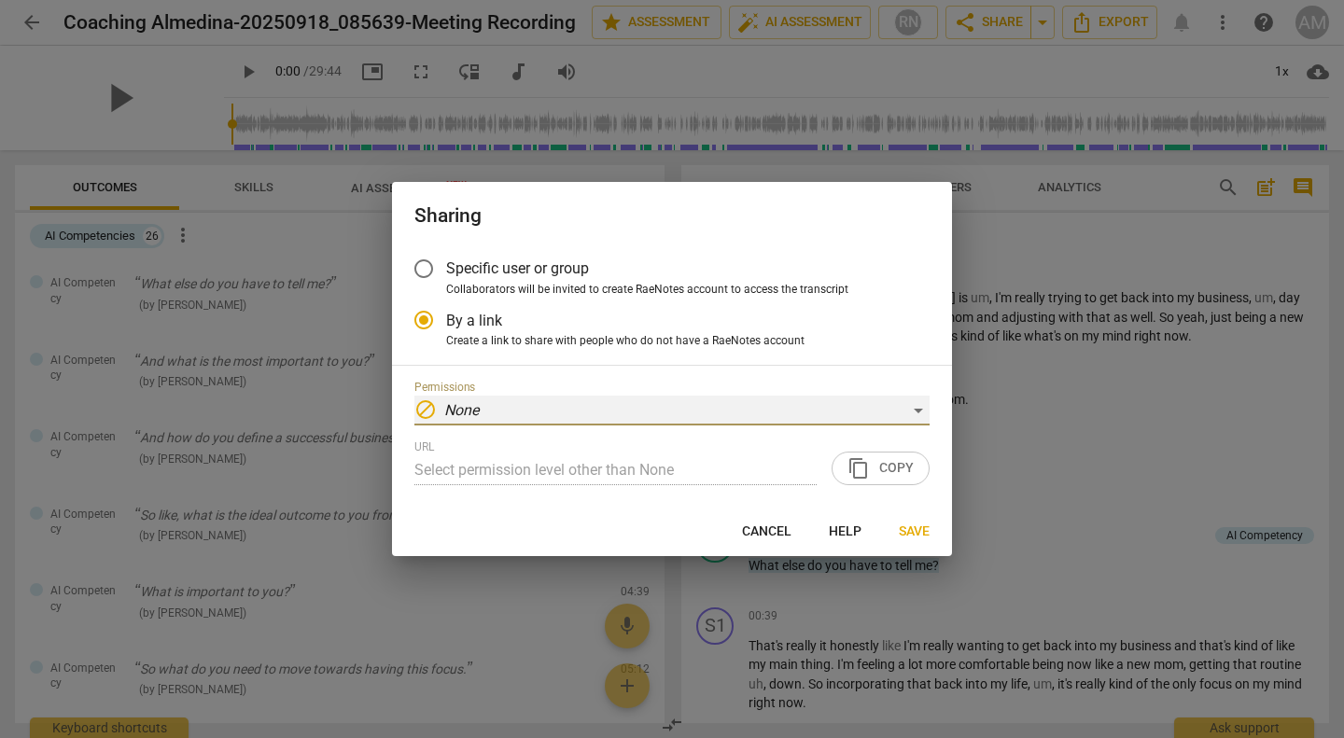
click at [607, 415] on div "block None" at bounding box center [671, 411] width 515 height 30
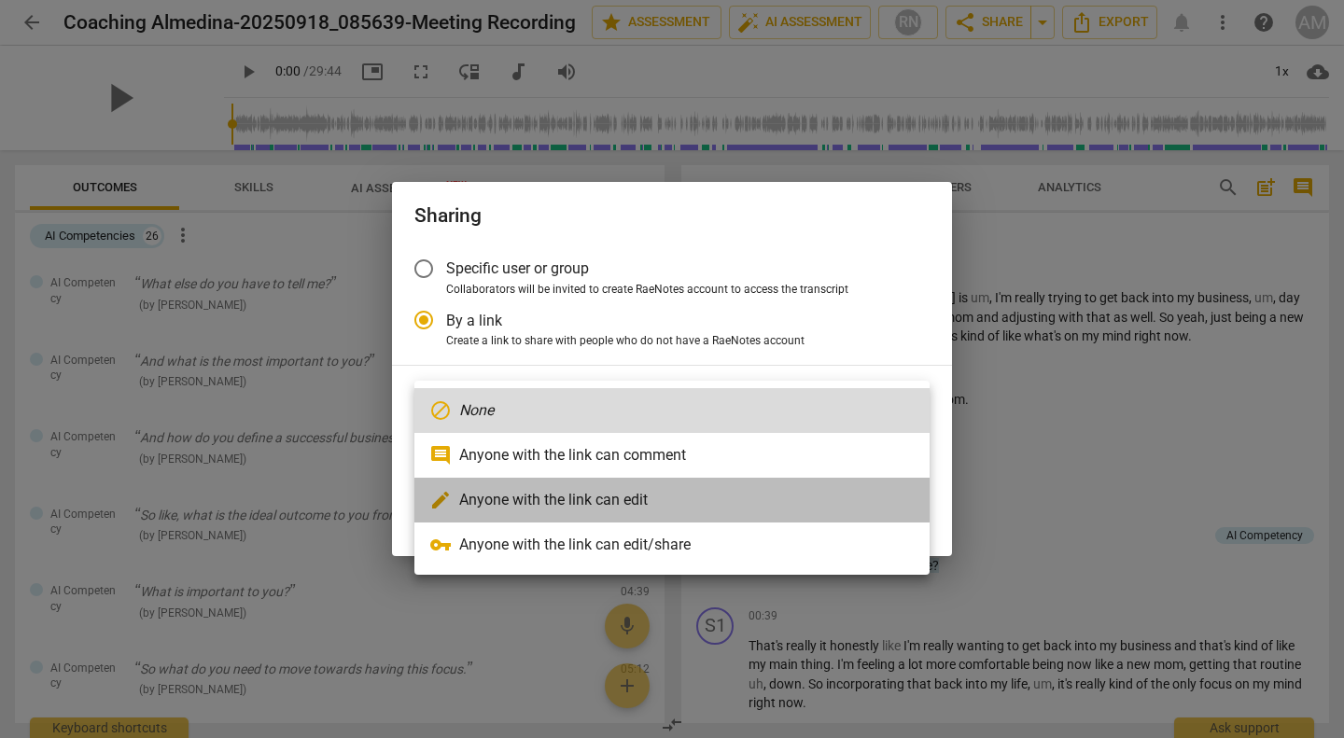
click at [550, 509] on li "edit Anyone with the link can edit" at bounding box center [671, 500] width 515 height 45
radio input "false"
type input "https://app.raenotes.com/meeting/2d8e5a301ced487180a6c67cfb492563?success=4"
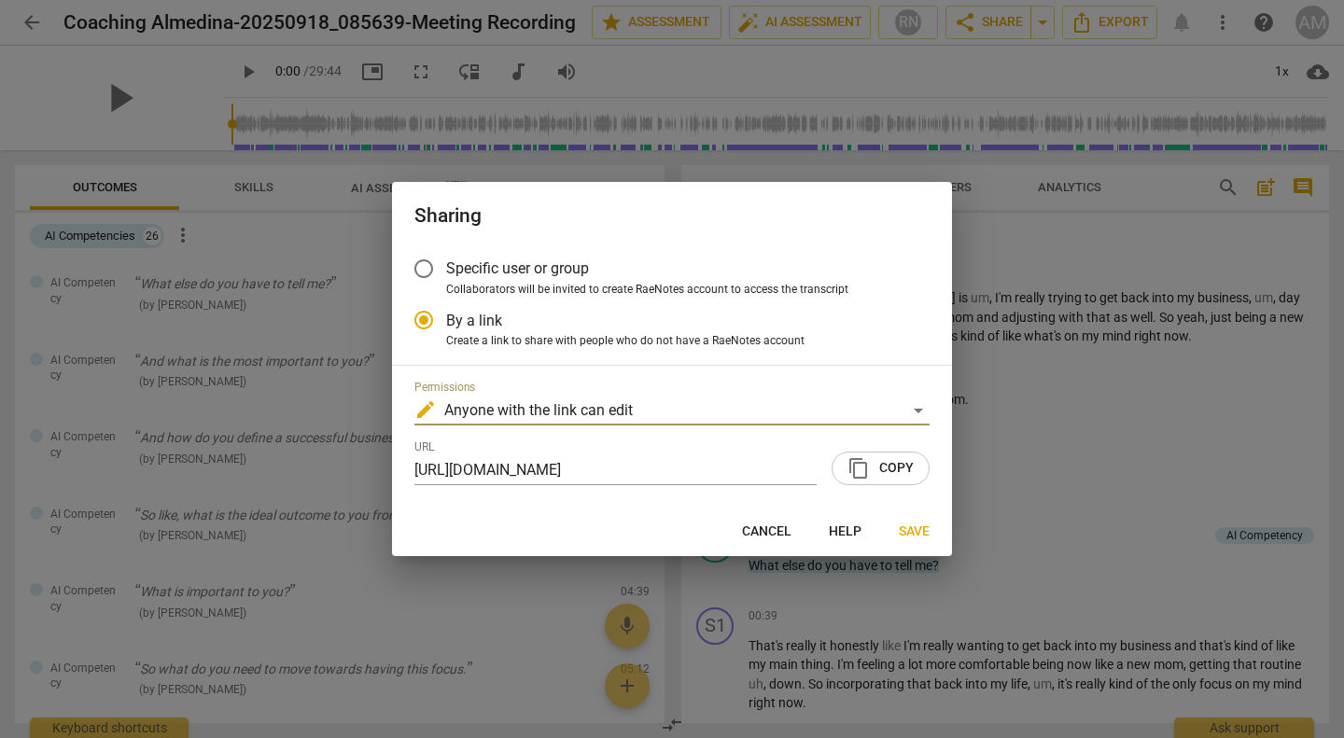
click at [885, 462] on span "content_copy Copy" at bounding box center [880, 468] width 66 height 22
click at [920, 533] on span "Save" at bounding box center [913, 531] width 31 height 19
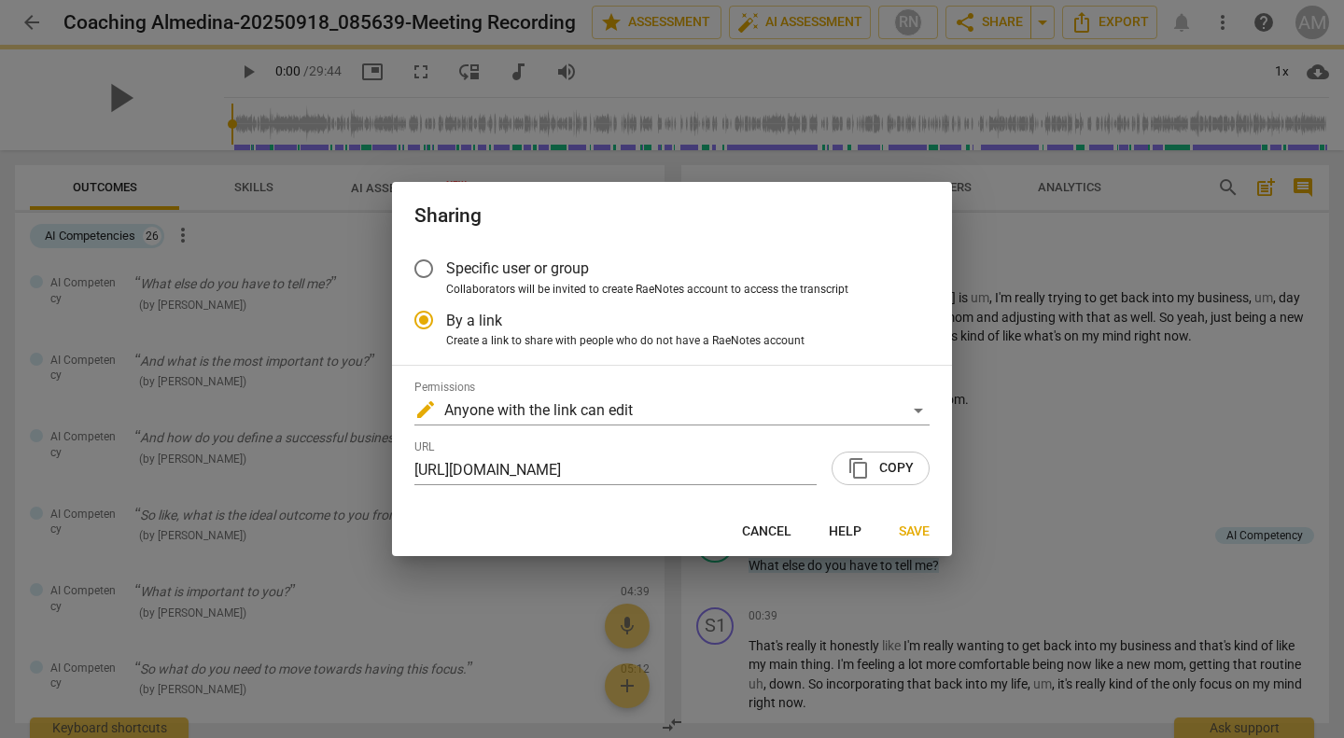
radio input "false"
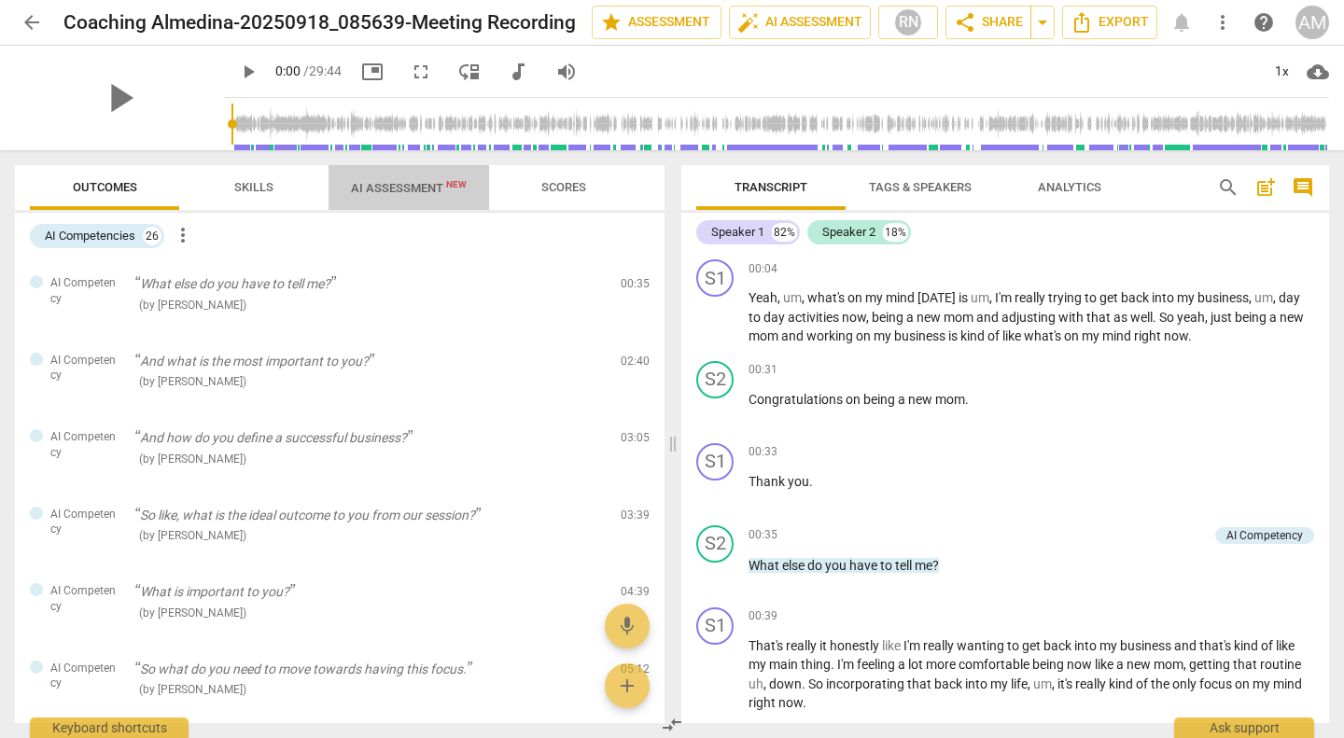
click at [418, 193] on span "AI Assessment New" at bounding box center [409, 188] width 116 height 14
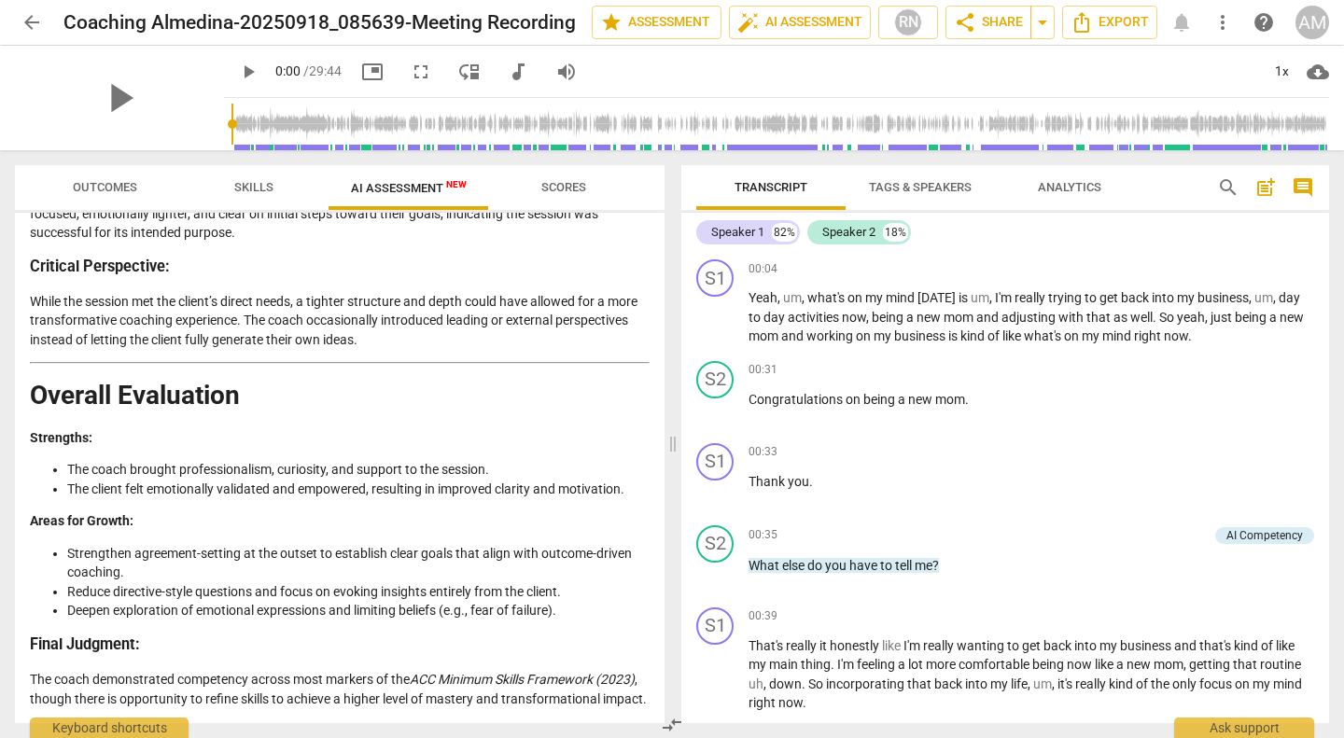
scroll to position [3260, 0]
click at [657, 703] on div "Disclaimer: AI can make mistakes. Consult a qualified mentor coach before actin…" at bounding box center [339, 468] width 649 height 510
